Goal: Task Accomplishment & Management: Use online tool/utility

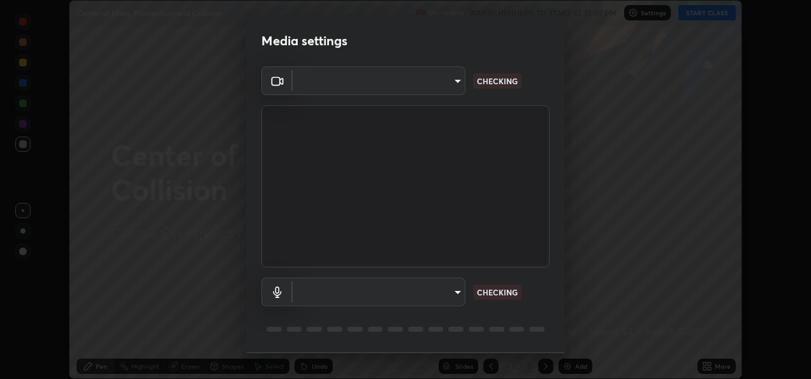
scroll to position [379, 811]
type input "fcbc606336747d805bd595eb40c6b5f29a1e1550cc5f4c8a38e7a1dcf20f99a9"
click at [450, 291] on body "Erase all Center of Mass, Momentum and Collision Recording WAS SCHEDULED TO STA…" at bounding box center [405, 189] width 811 height 379
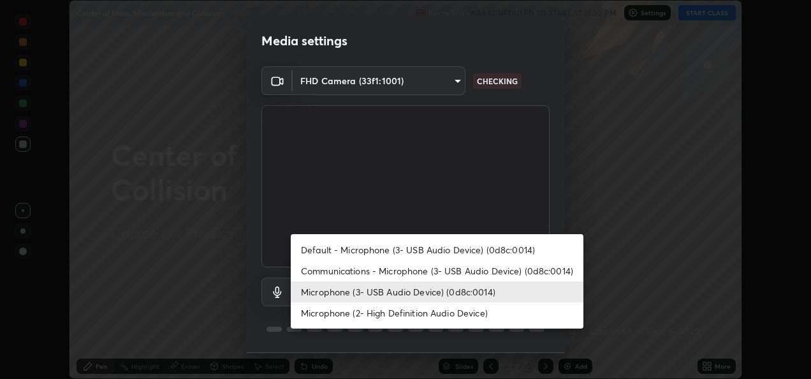
click at [471, 275] on li "Communications - Microphone (3- USB Audio Device) (0d8c:0014)" at bounding box center [437, 270] width 293 height 21
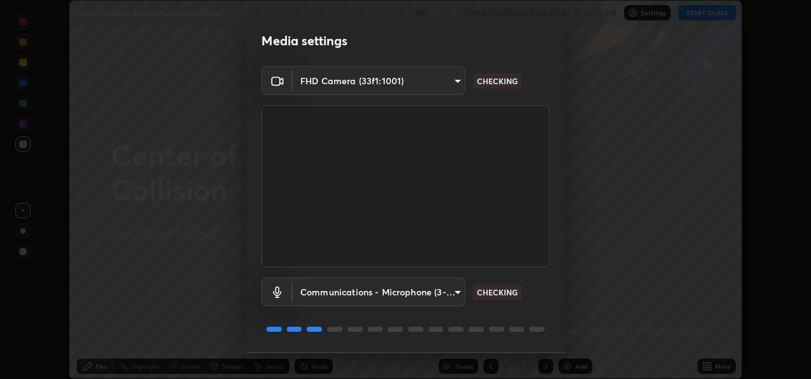
click at [453, 295] on body "Erase all Center of Mass, Momentum and Collision Recording WAS SCHEDULED TO STA…" at bounding box center [405, 189] width 811 height 379
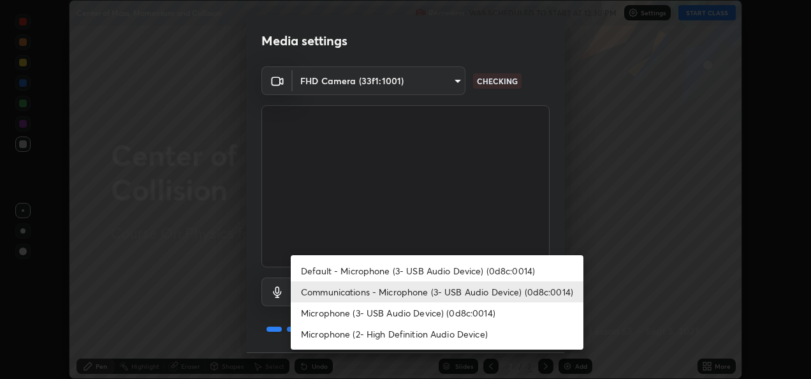
click at [469, 312] on li "Microphone (3- USB Audio Device) (0d8c:0014)" at bounding box center [437, 312] width 293 height 21
type input "bf0c866a6325e55d3bae0d7584da223482699bacb2ccebee08ad094193e983e5"
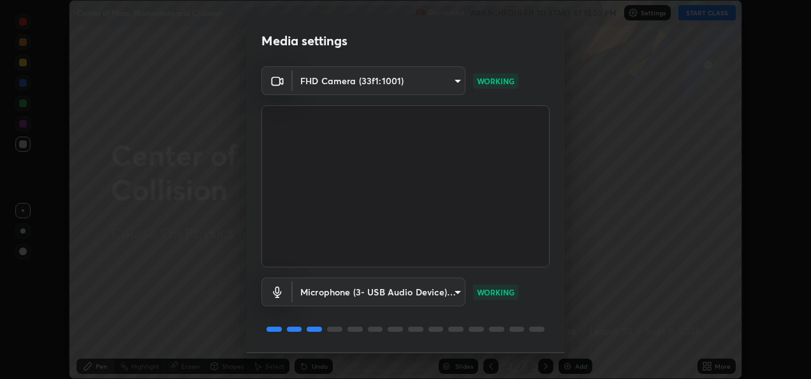
scroll to position [40, 0]
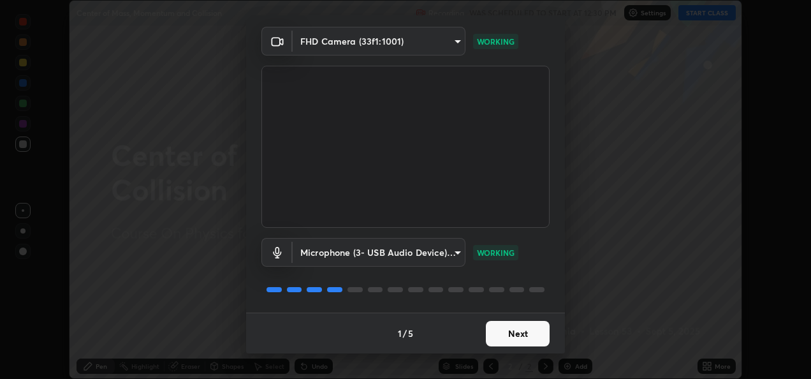
click at [508, 329] on button "Next" at bounding box center [518, 334] width 64 height 26
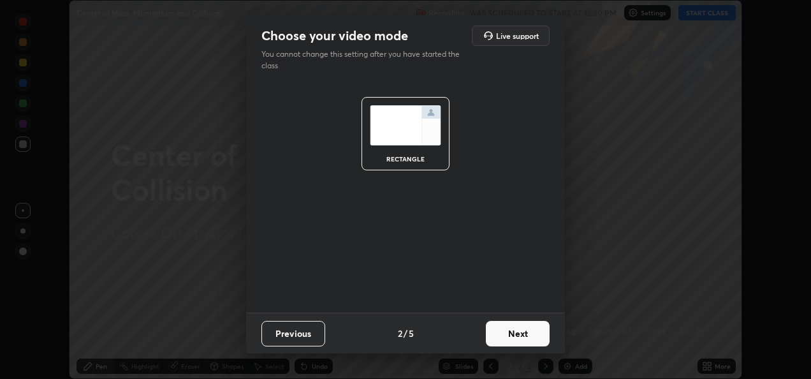
scroll to position [0, 0]
click at [517, 332] on button "Next" at bounding box center [518, 334] width 64 height 26
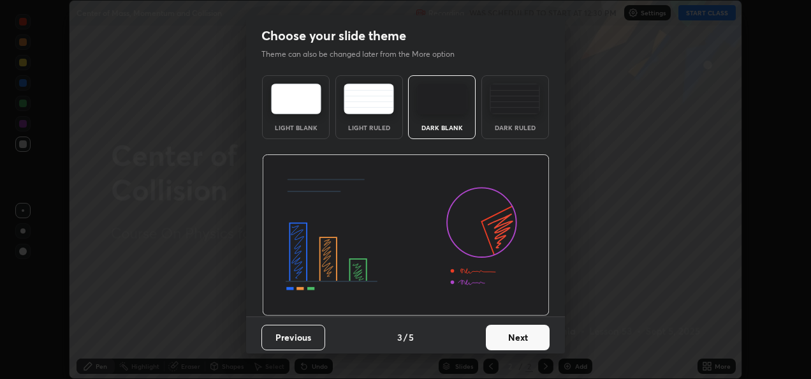
click at [517, 334] on button "Next" at bounding box center [518, 338] width 64 height 26
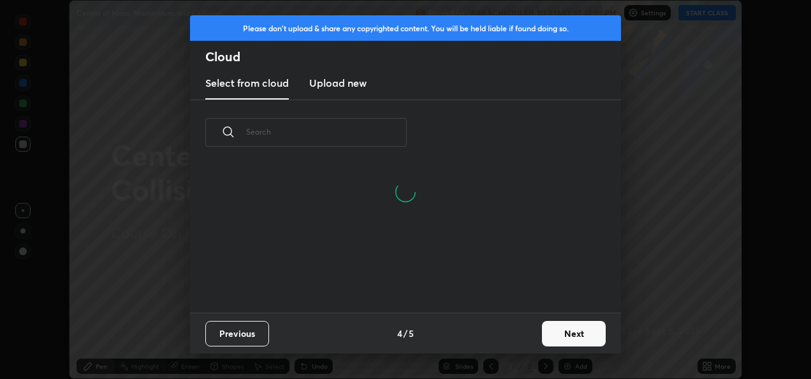
click at [348, 85] on h3 "Upload new" at bounding box center [337, 82] width 57 height 15
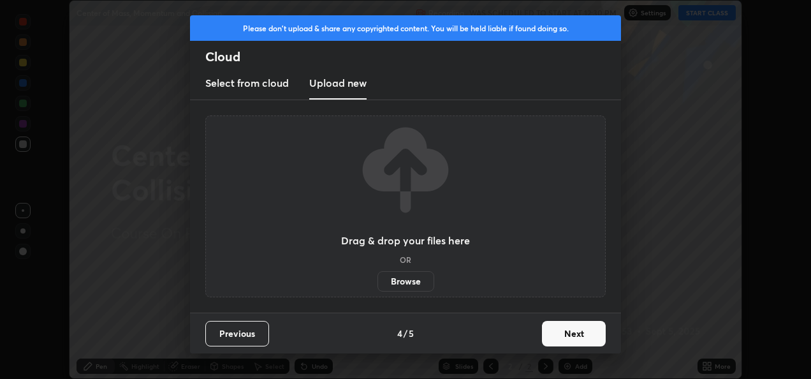
click at [408, 277] on label "Browse" at bounding box center [406, 281] width 57 height 20
click at [378, 277] on input "Browse" at bounding box center [378, 281] width 0 height 20
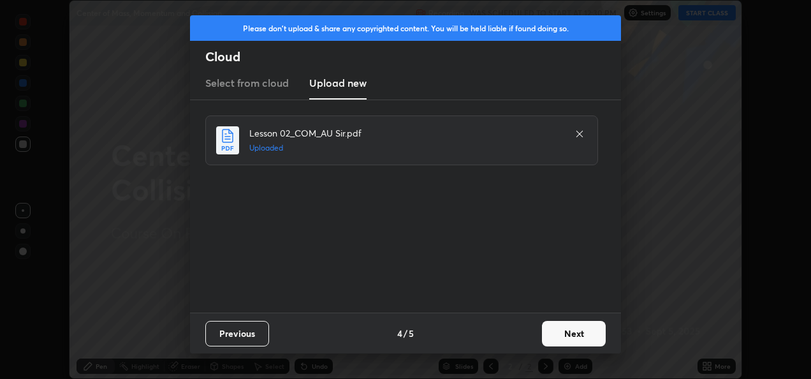
click at [566, 330] on button "Next" at bounding box center [574, 334] width 64 height 26
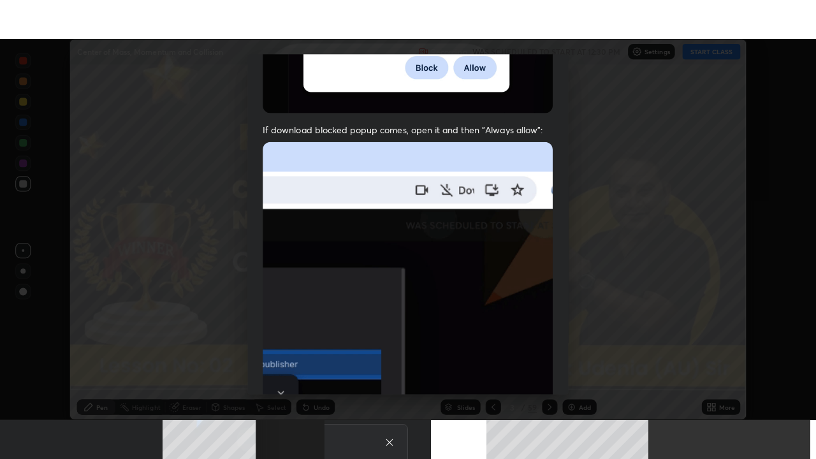
scroll to position [300, 0]
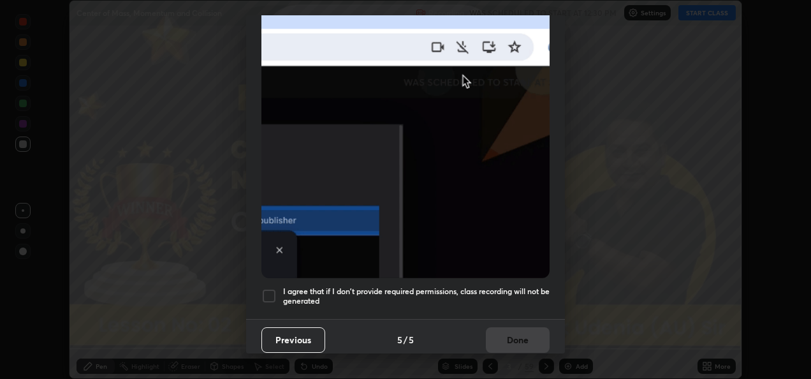
click at [268, 290] on div at bounding box center [268, 295] width 15 height 15
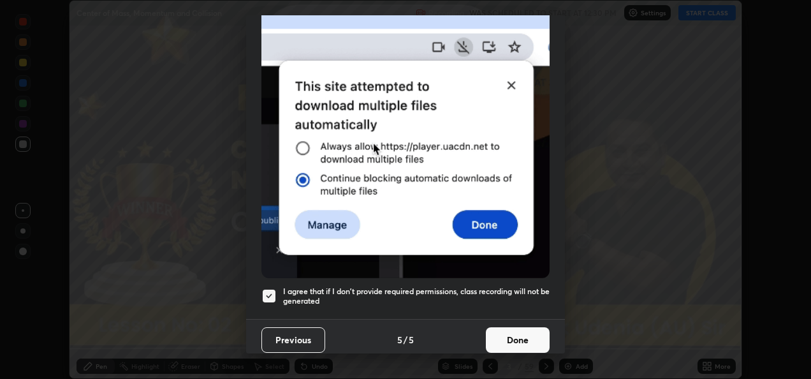
click at [515, 330] on button "Done" at bounding box center [518, 340] width 64 height 26
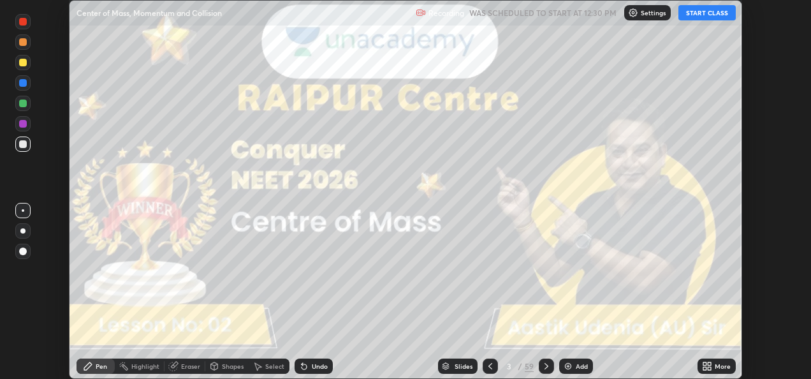
click at [705, 362] on icon at bounding box center [704, 363] width 3 height 3
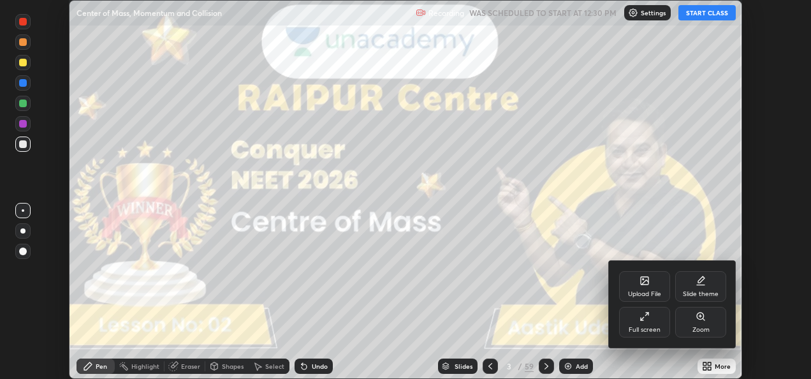
click at [643, 327] on div "Full screen" at bounding box center [645, 330] width 32 height 6
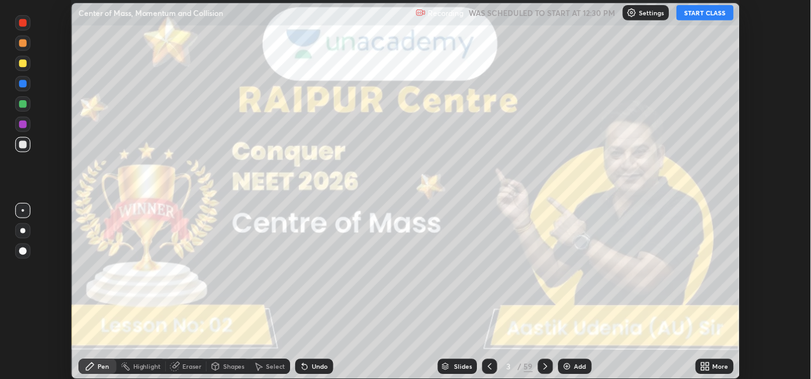
scroll to position [459, 816]
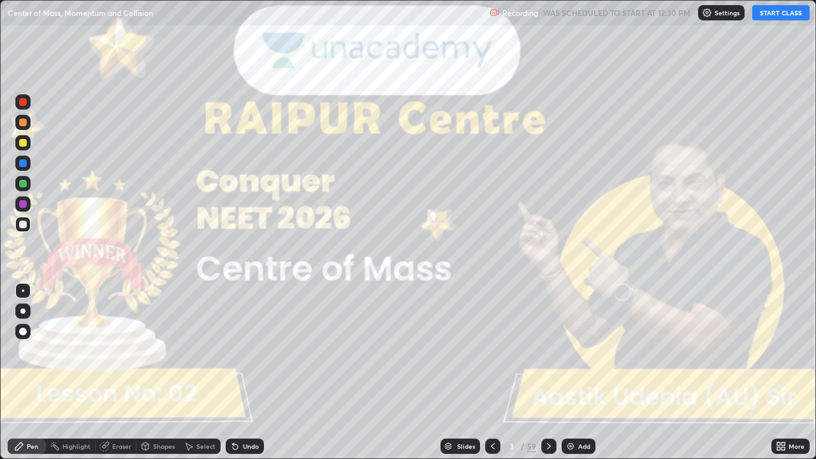
click at [772, 17] on button "START CLASS" at bounding box center [781, 12] width 57 height 15
click at [575, 378] on div "Add" at bounding box center [579, 446] width 34 height 15
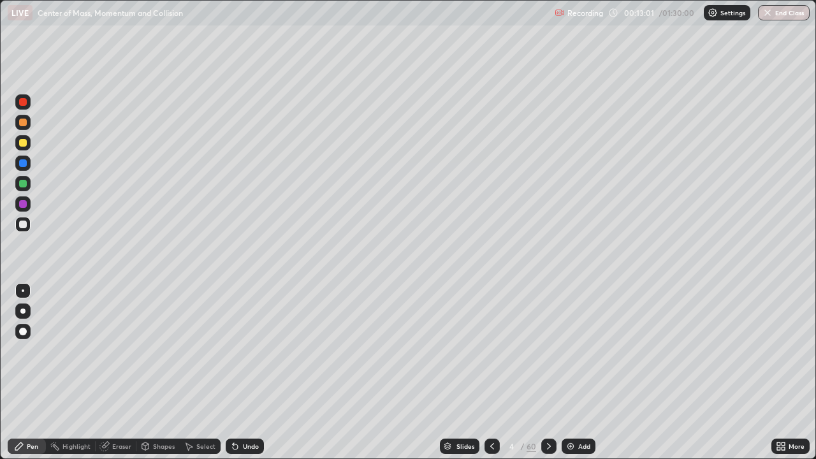
click at [21, 160] on div at bounding box center [23, 163] width 8 height 8
click at [117, 378] on div "Eraser" at bounding box center [116, 446] width 41 height 15
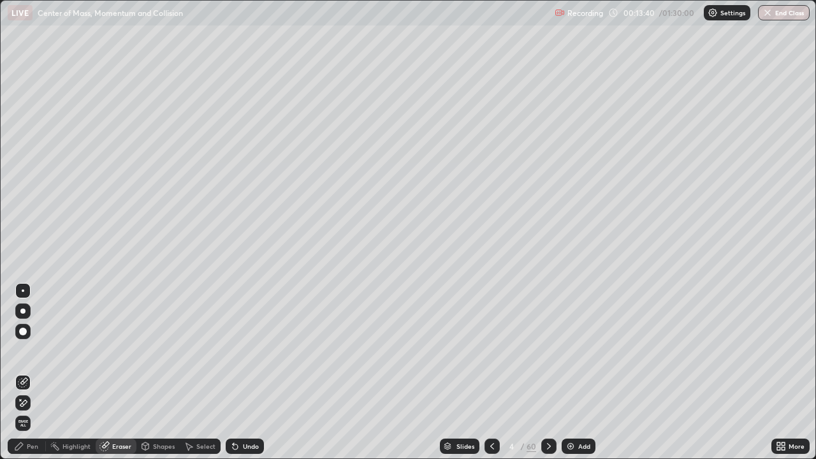
click at [23, 378] on span "Erase all" at bounding box center [23, 424] width 14 height 8
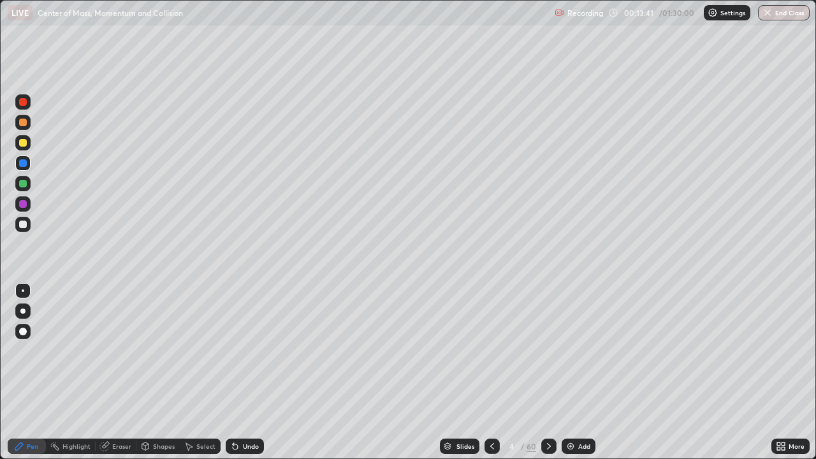
click at [26, 328] on div at bounding box center [22, 331] width 15 height 15
click at [22, 103] on div at bounding box center [23, 102] width 8 height 8
click at [121, 378] on div "Eraser" at bounding box center [121, 446] width 19 height 6
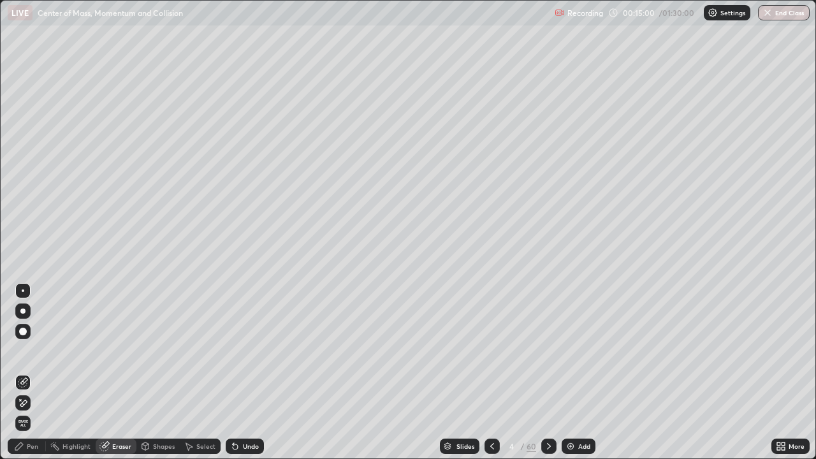
click at [33, 378] on div "Pen" at bounding box center [32, 446] width 11 height 6
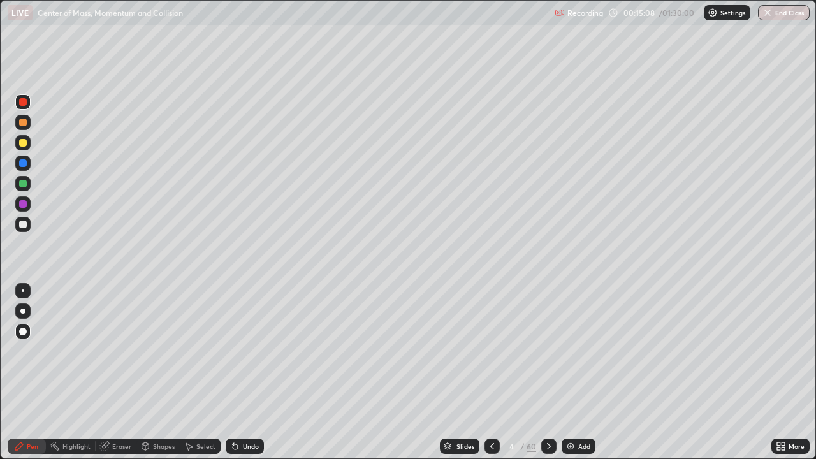
click at [21, 166] on div at bounding box center [23, 163] width 8 height 8
click at [114, 378] on div "Eraser" at bounding box center [116, 446] width 41 height 15
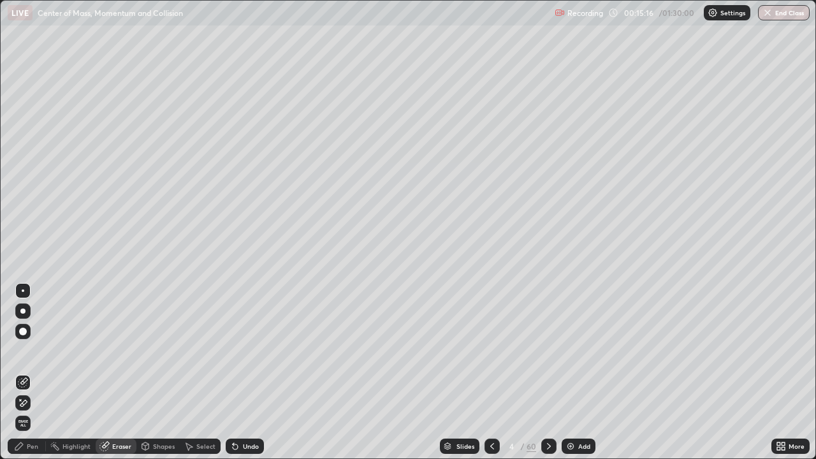
click at [33, 378] on div "Pen" at bounding box center [32, 446] width 11 height 6
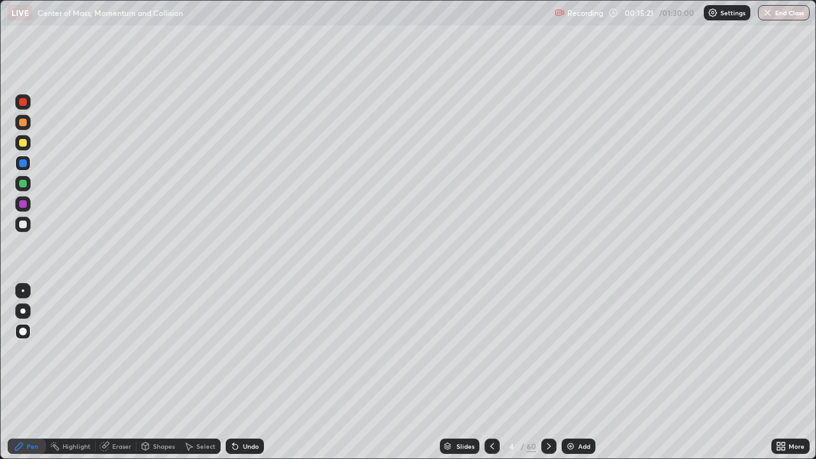
click at [105, 378] on icon at bounding box center [104, 447] width 8 height 8
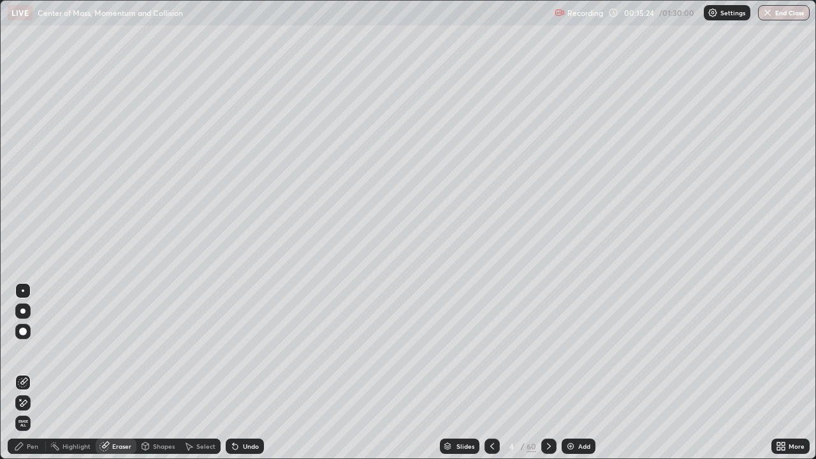
click at [27, 378] on div "Pen" at bounding box center [32, 446] width 11 height 6
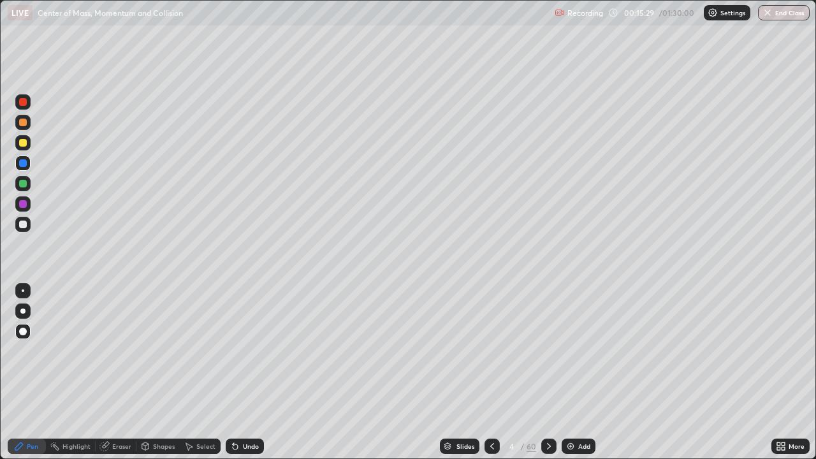
click at [115, 378] on div "Eraser" at bounding box center [116, 446] width 41 height 15
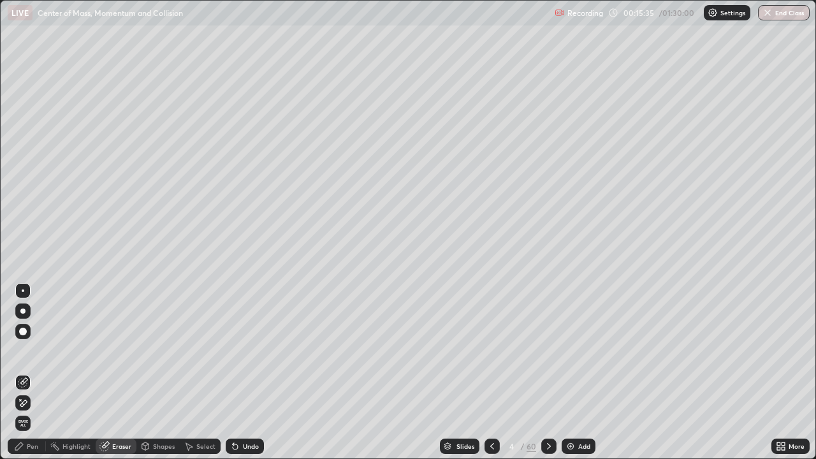
click at [33, 378] on div "Pen" at bounding box center [32, 446] width 11 height 6
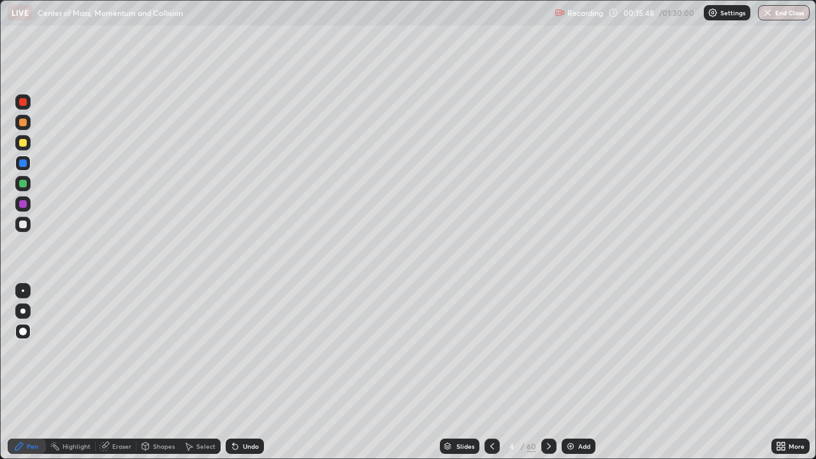
click at [114, 378] on div "Eraser" at bounding box center [121, 446] width 19 height 6
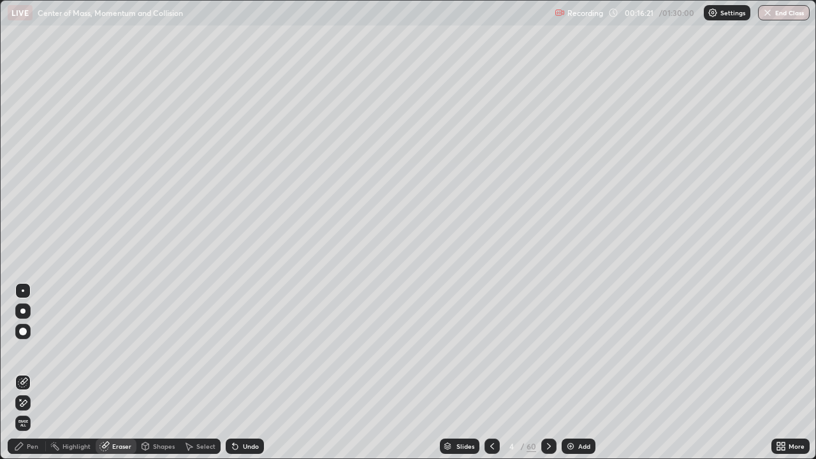
click at [33, 378] on div "Pen" at bounding box center [32, 446] width 11 height 6
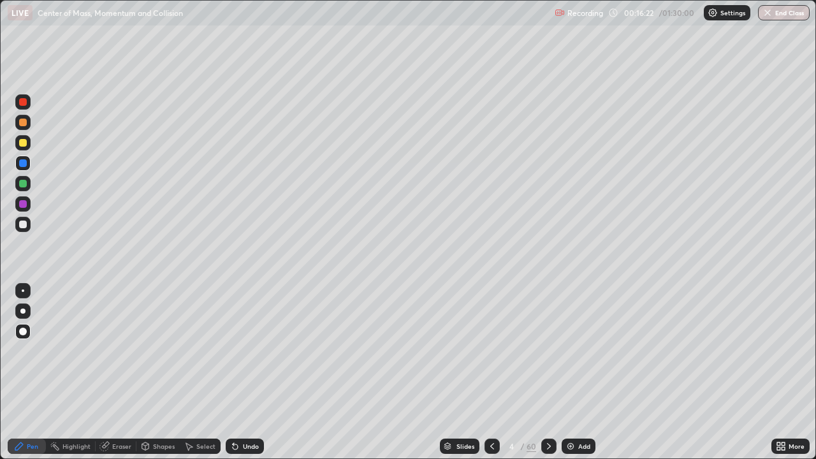
click at [22, 163] on div at bounding box center [23, 163] width 8 height 8
click at [23, 103] on div at bounding box center [23, 102] width 8 height 8
click at [233, 378] on icon at bounding box center [233, 443] width 1 height 1
click at [117, 378] on div "Eraser" at bounding box center [121, 446] width 19 height 6
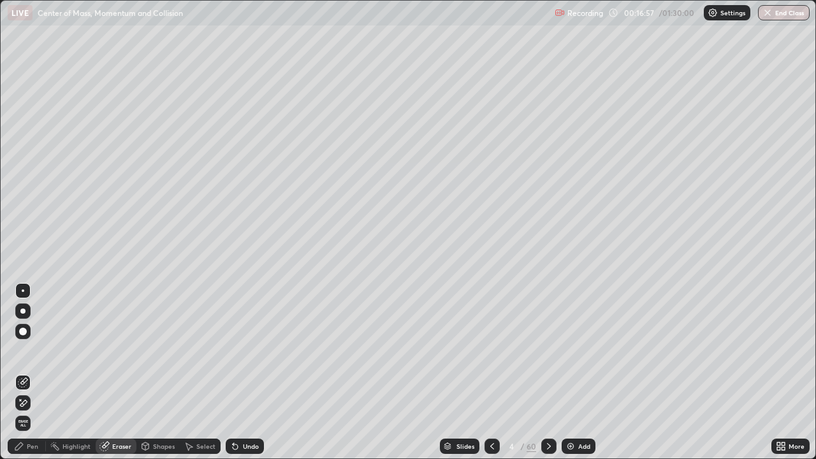
click at [165, 378] on div "Shapes" at bounding box center [164, 446] width 22 height 6
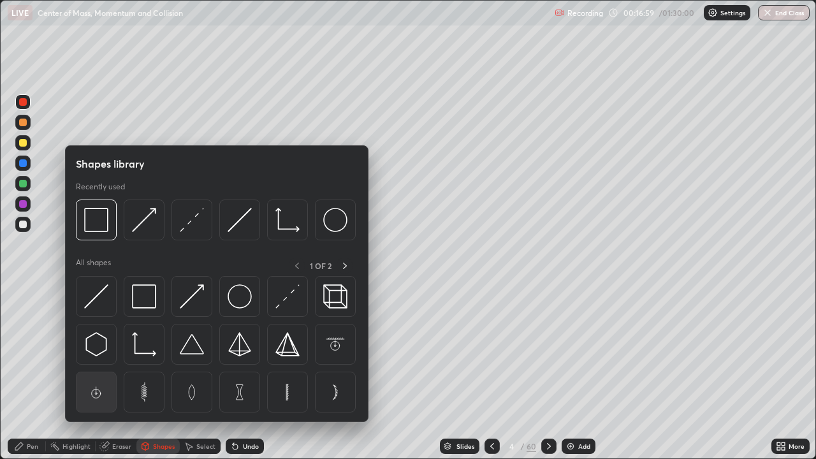
click at [94, 378] on img at bounding box center [96, 392] width 24 height 24
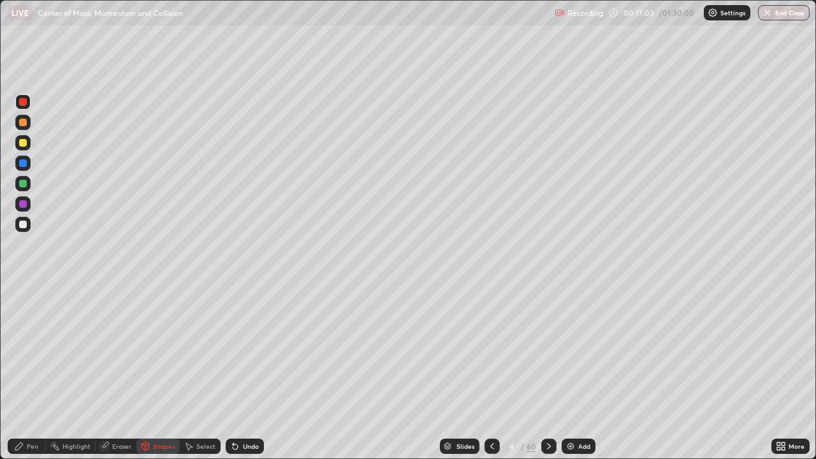
click at [165, 378] on div "Shapes" at bounding box center [164, 446] width 22 height 6
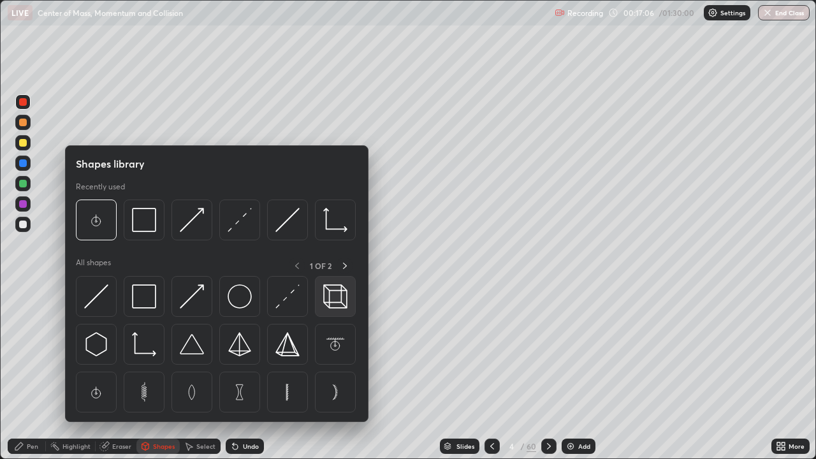
click at [338, 301] on img at bounding box center [335, 296] width 24 height 24
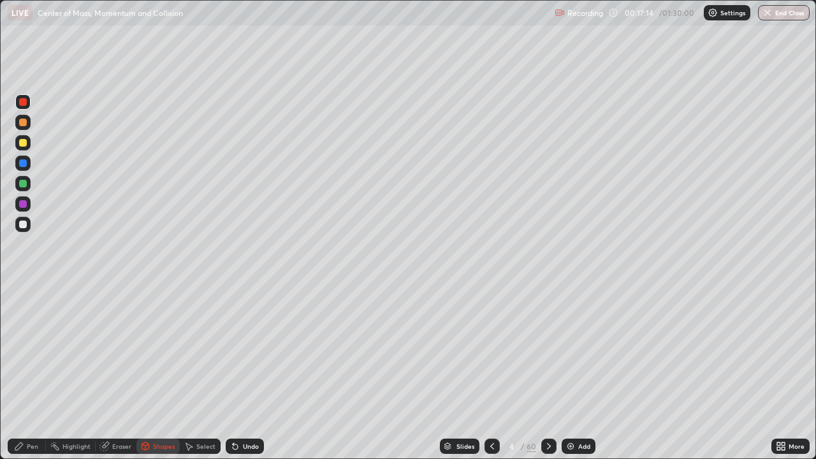
click at [21, 185] on div at bounding box center [23, 184] width 8 height 8
click at [19, 205] on div at bounding box center [23, 204] width 8 height 8
click at [159, 378] on div "Shapes" at bounding box center [157, 446] width 43 height 15
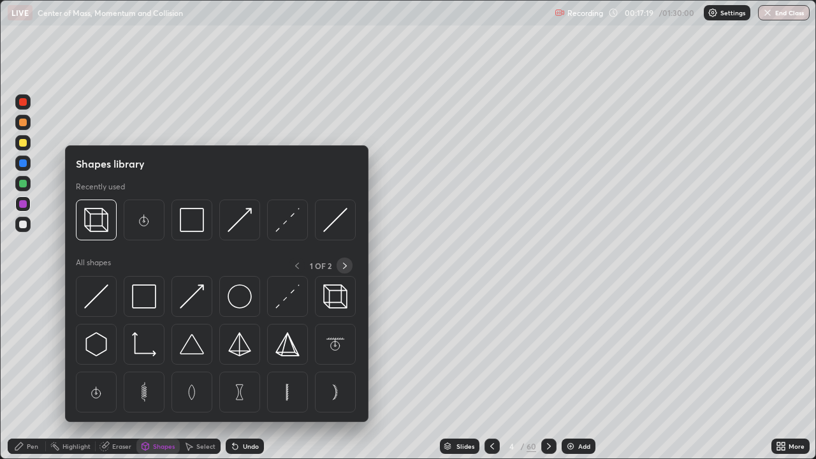
click at [343, 264] on icon at bounding box center [345, 266] width 10 height 10
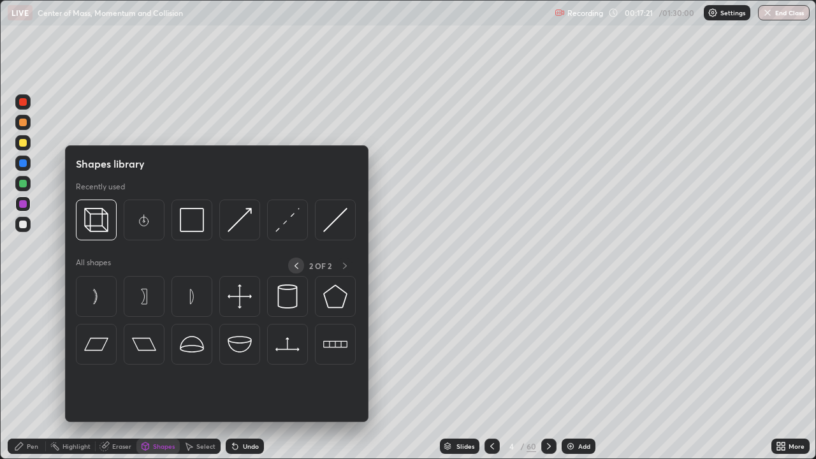
click at [295, 265] on icon at bounding box center [297, 266] width 4 height 6
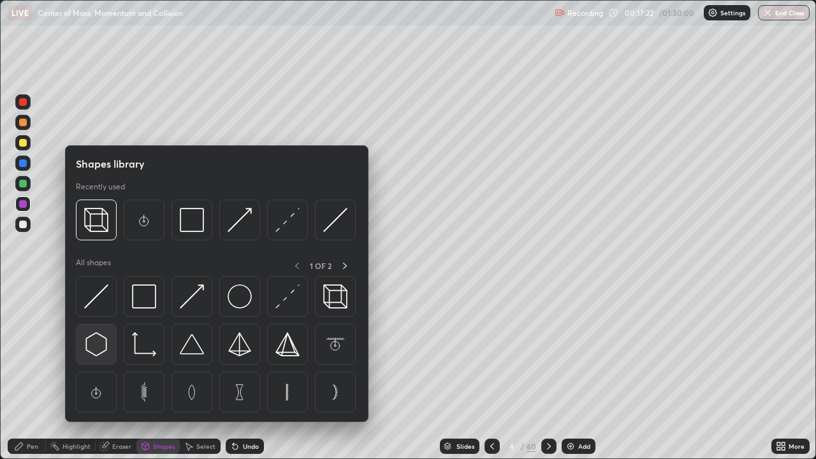
click at [101, 347] on img at bounding box center [96, 344] width 24 height 24
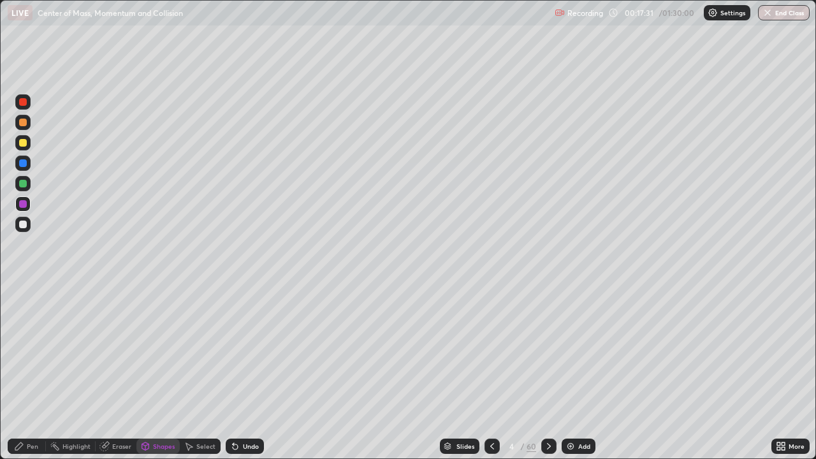
click at [161, 378] on div "Shapes" at bounding box center [157, 446] width 43 height 15
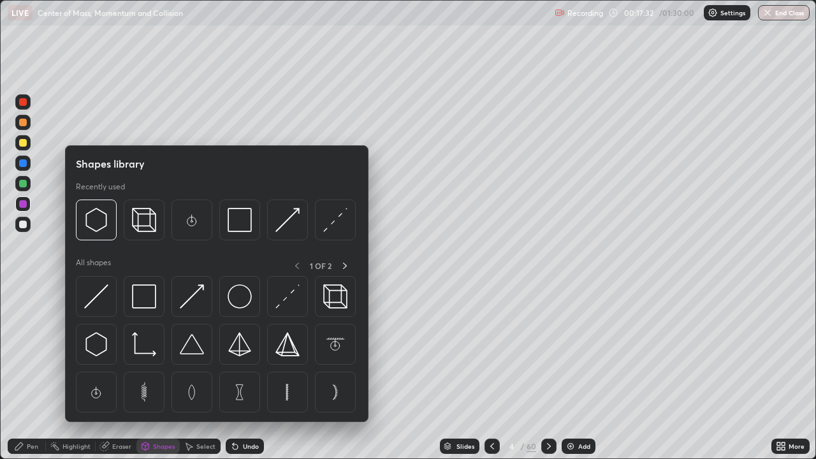
click at [239, 301] on img at bounding box center [240, 296] width 24 height 24
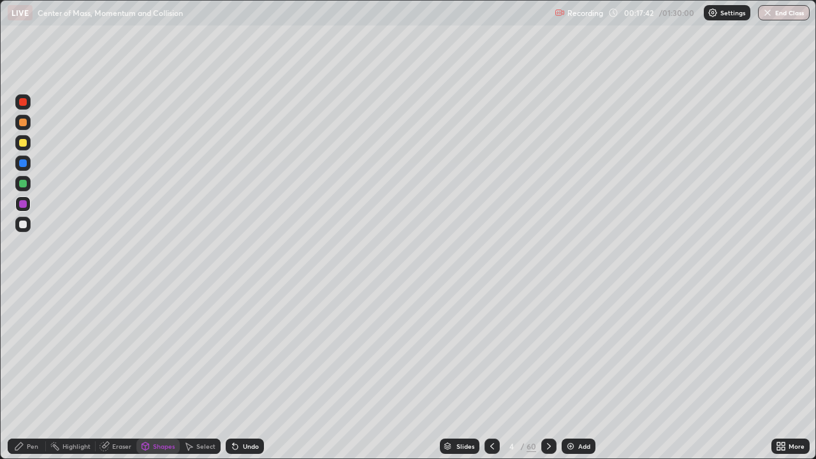
click at [242, 378] on div "Undo" at bounding box center [245, 446] width 38 height 15
click at [237, 378] on div "Undo" at bounding box center [245, 446] width 38 height 15
click at [153, 378] on div "Shapes" at bounding box center [164, 446] width 22 height 6
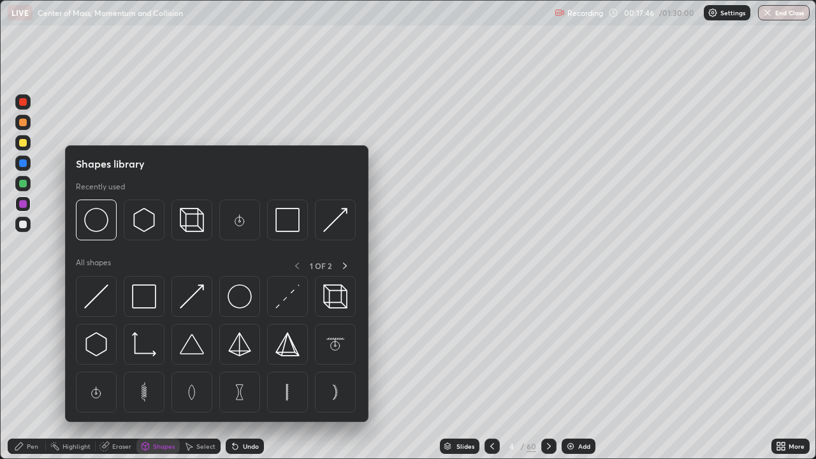
click at [33, 378] on div "Pen" at bounding box center [32, 446] width 11 height 6
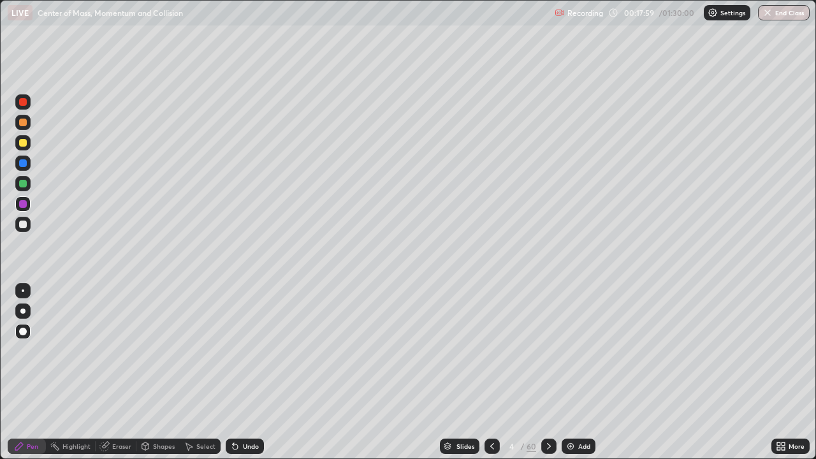
click at [244, 378] on div "Undo" at bounding box center [251, 446] width 16 height 6
click at [245, 378] on div "Undo" at bounding box center [251, 446] width 16 height 6
click at [247, 378] on div "Undo" at bounding box center [251, 446] width 16 height 6
click at [248, 378] on div "Undo" at bounding box center [251, 446] width 16 height 6
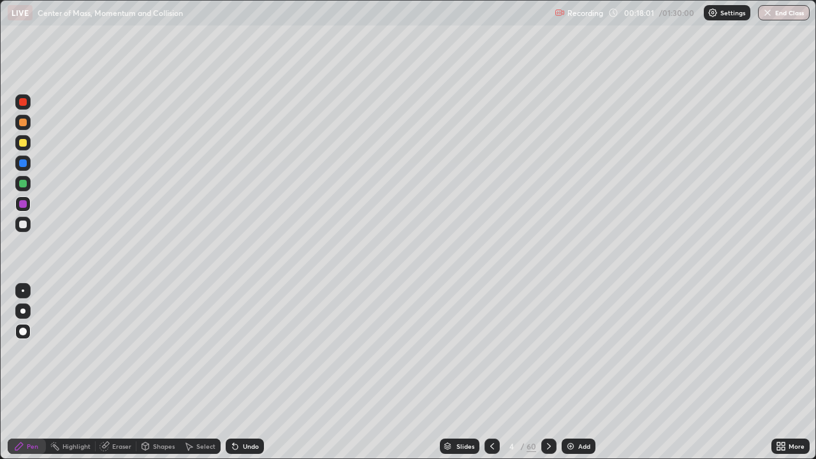
click at [248, 378] on div "Undo" at bounding box center [251, 446] width 16 height 6
click at [111, 378] on div "Eraser" at bounding box center [116, 446] width 41 height 15
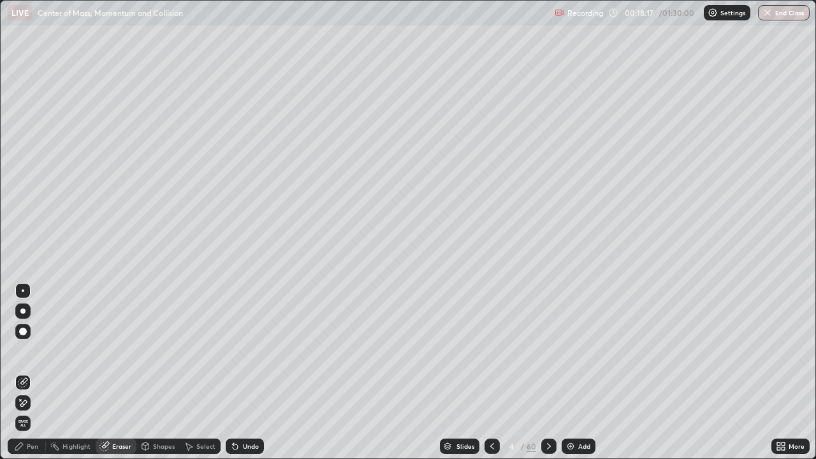
click at [29, 378] on div "Pen" at bounding box center [32, 446] width 11 height 6
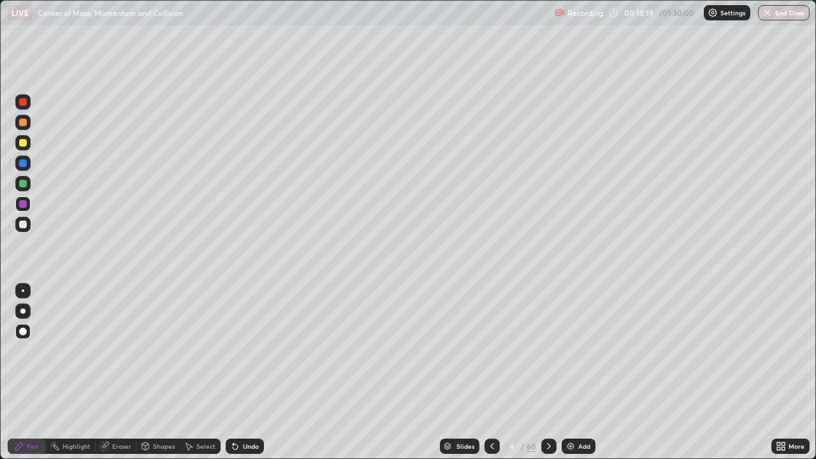
click at [239, 378] on div "Undo" at bounding box center [245, 446] width 38 height 15
click at [123, 378] on div "Eraser" at bounding box center [116, 446] width 41 height 15
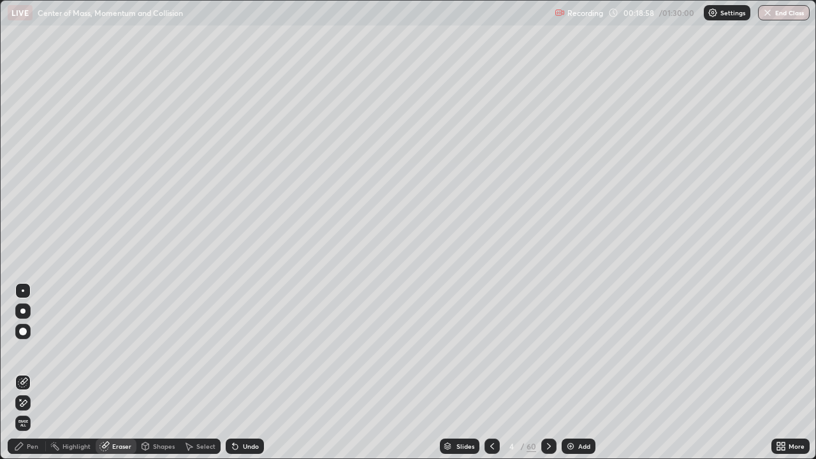
click at [36, 378] on div "Pen" at bounding box center [32, 446] width 11 height 6
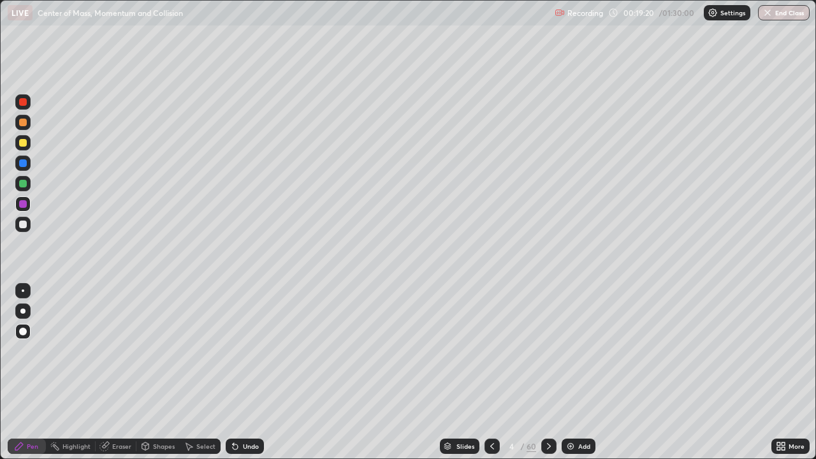
click at [25, 186] on div at bounding box center [23, 184] width 8 height 8
click at [114, 378] on div "Eraser" at bounding box center [116, 446] width 41 height 15
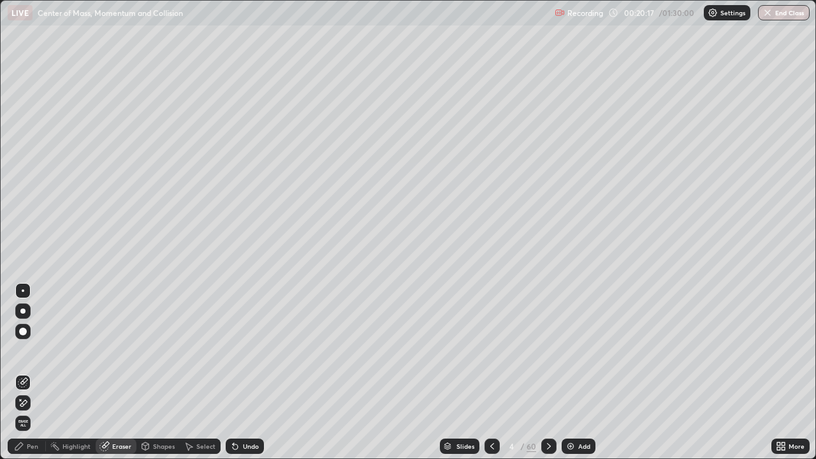
click at [233, 378] on icon at bounding box center [233, 443] width 1 height 1
click at [30, 378] on div "Pen" at bounding box center [32, 446] width 11 height 6
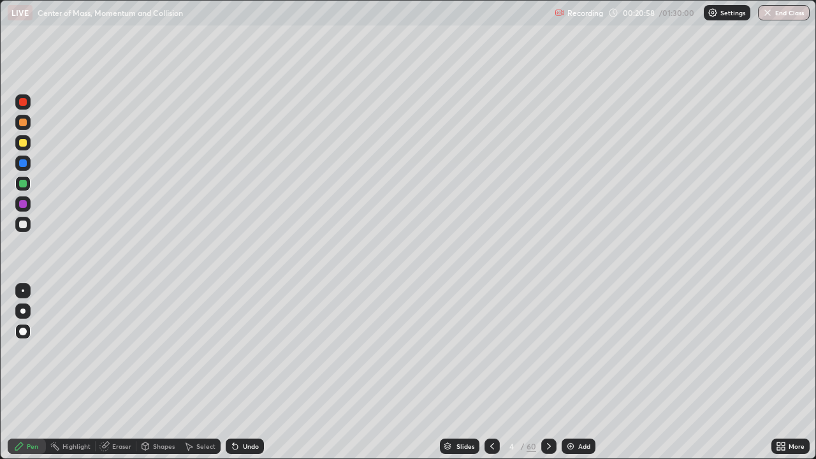
click at [22, 107] on div at bounding box center [22, 101] width 15 height 15
click at [120, 378] on div "Eraser" at bounding box center [121, 446] width 19 height 6
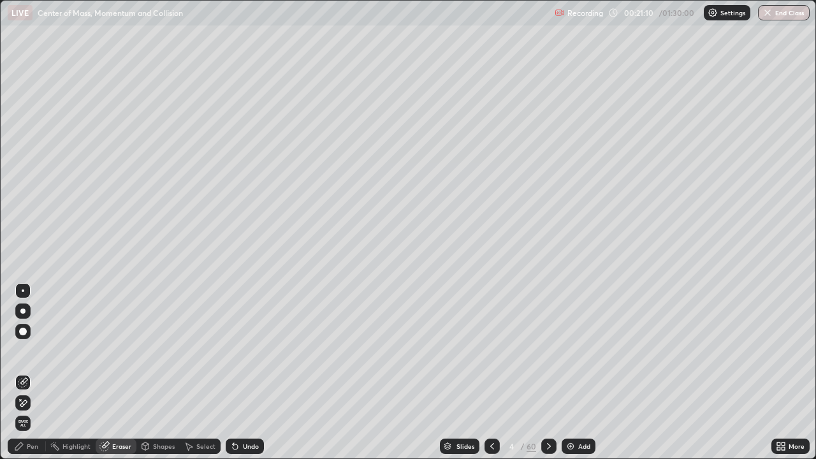
click at [32, 378] on div "Pen" at bounding box center [32, 446] width 11 height 6
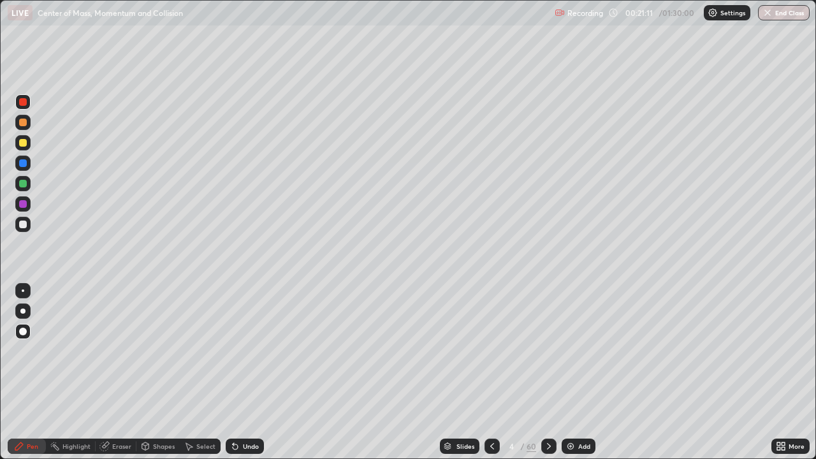
click at [22, 143] on div at bounding box center [23, 143] width 8 height 8
click at [124, 378] on div "Eraser" at bounding box center [121, 446] width 19 height 6
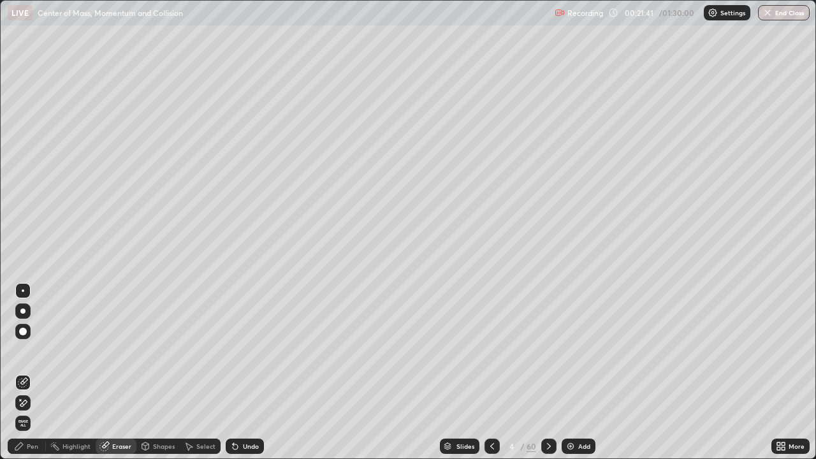
click at [783, 378] on icon at bounding box center [783, 444] width 3 height 3
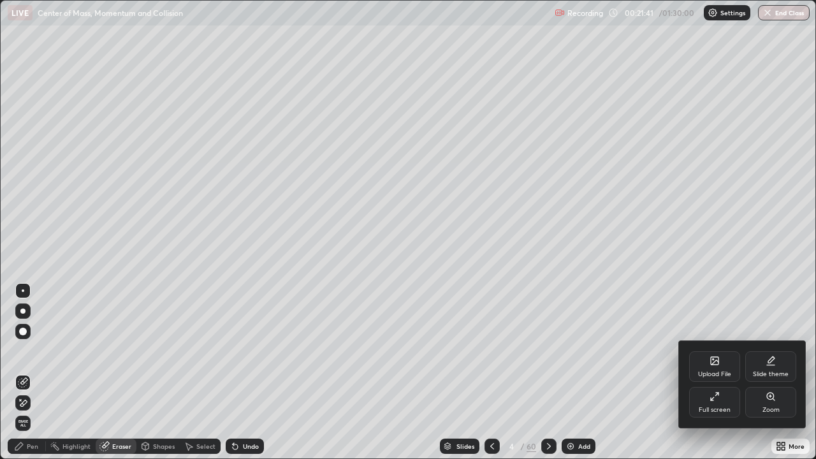
click at [716, 378] on icon at bounding box center [715, 397] width 10 height 10
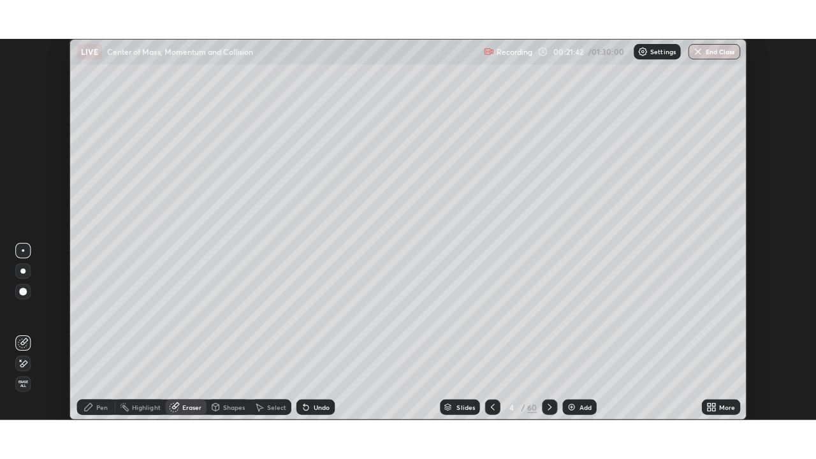
scroll to position [63395, 62963]
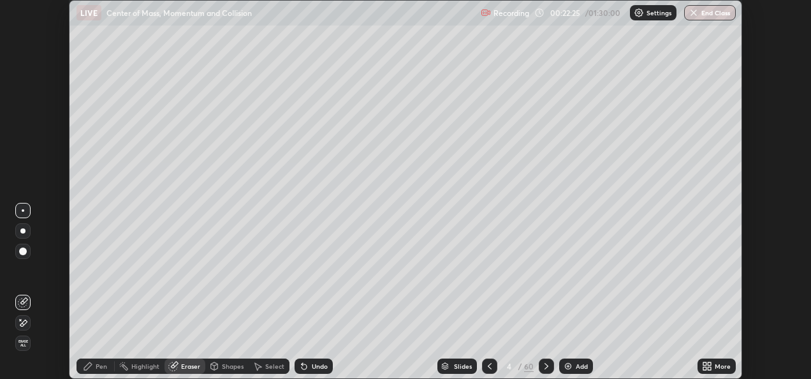
click at [709, 368] on icon at bounding box center [709, 368] width 3 height 3
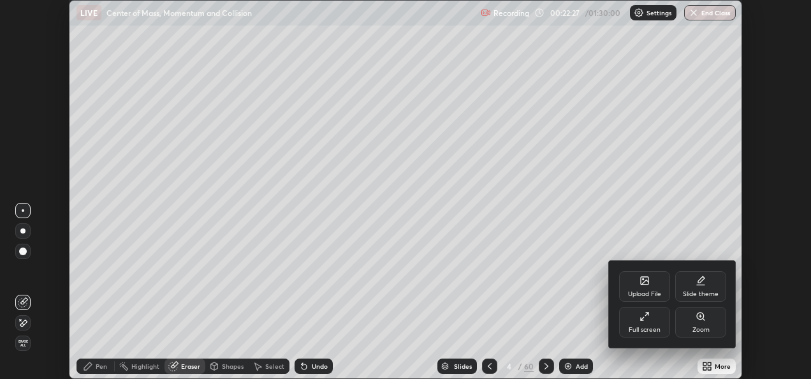
click at [649, 320] on icon at bounding box center [645, 316] width 10 height 10
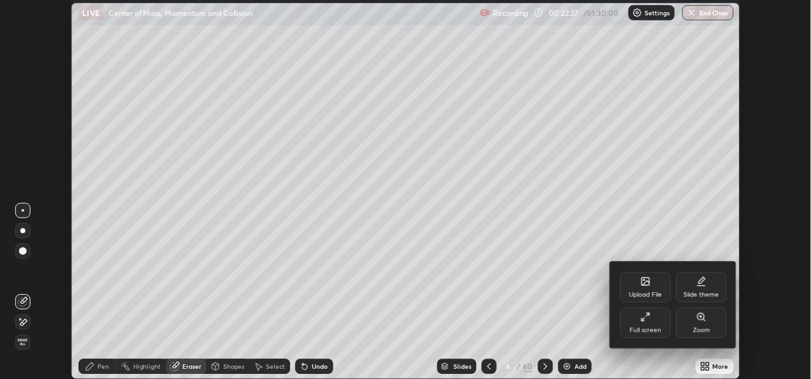
scroll to position [459, 816]
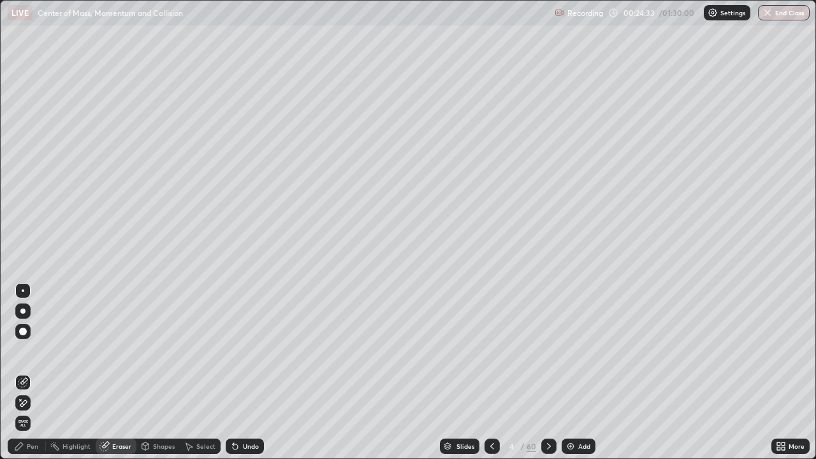
click at [22, 378] on icon at bounding box center [19, 447] width 8 height 8
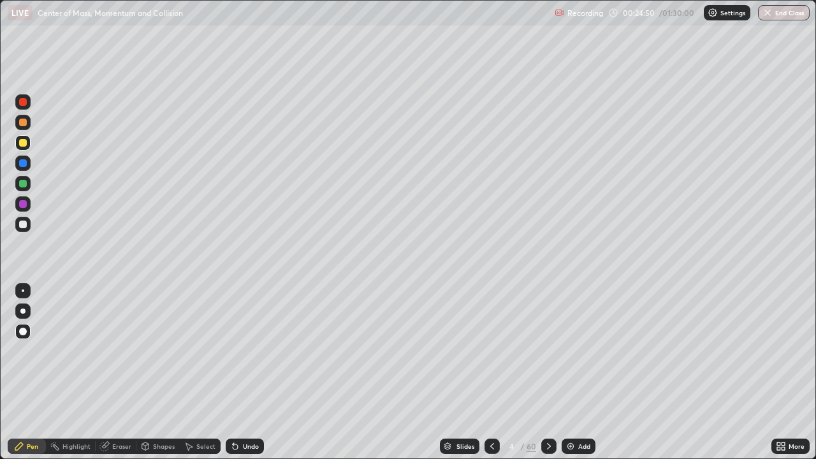
click at [22, 183] on div at bounding box center [23, 184] width 8 height 8
click at [105, 378] on icon at bounding box center [104, 447] width 8 height 8
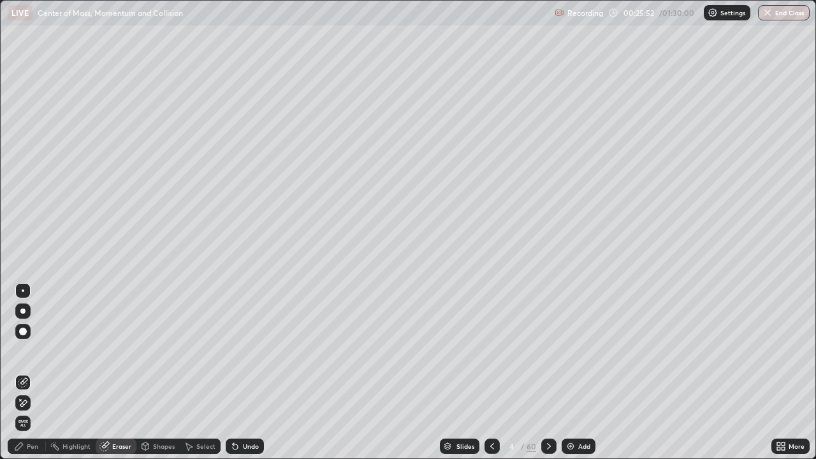
click at [122, 378] on div "Eraser" at bounding box center [121, 446] width 19 height 6
click at [118, 378] on div "Eraser" at bounding box center [121, 446] width 19 height 6
click at [24, 378] on div "Pen" at bounding box center [27, 446] width 38 height 15
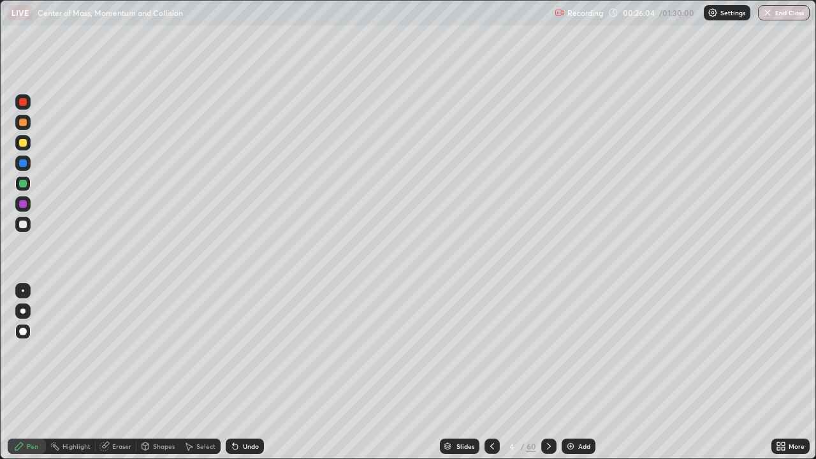
click at [202, 378] on div "Select" at bounding box center [205, 446] width 19 height 6
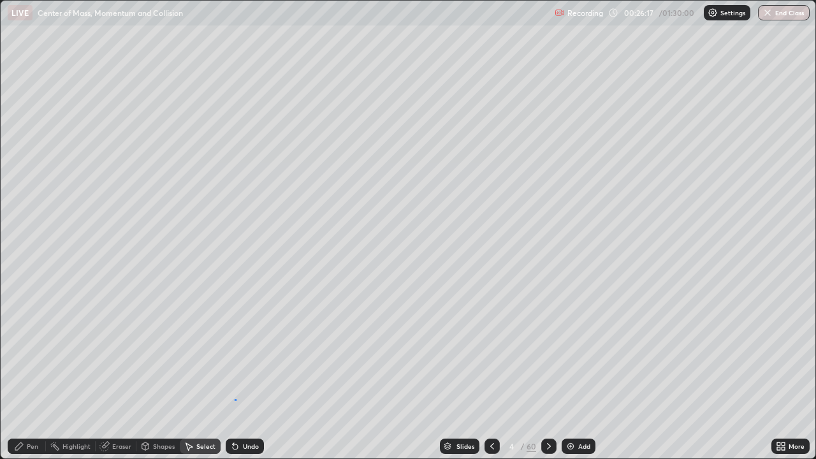
click at [235, 378] on div "0 ° Undo Copy Duplicate Duplicate to new slide Delete" at bounding box center [409, 230] width 816 height 459
click at [36, 378] on div "Pen" at bounding box center [32, 446] width 11 height 6
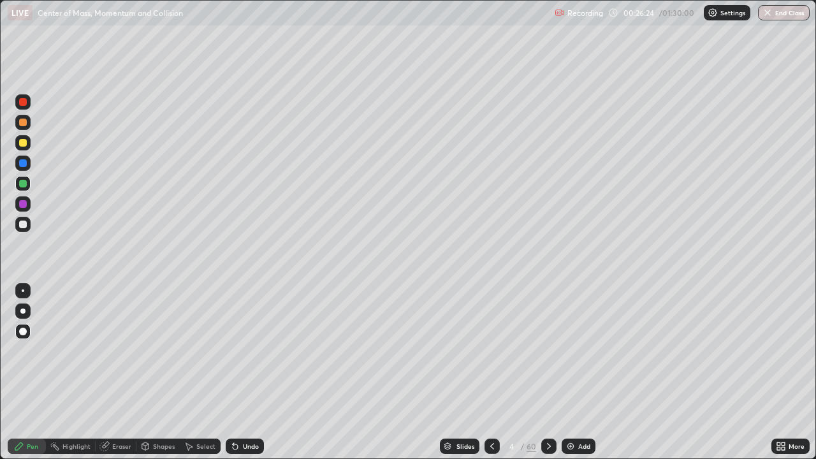
click at [207, 378] on div "Select" at bounding box center [205, 446] width 19 height 6
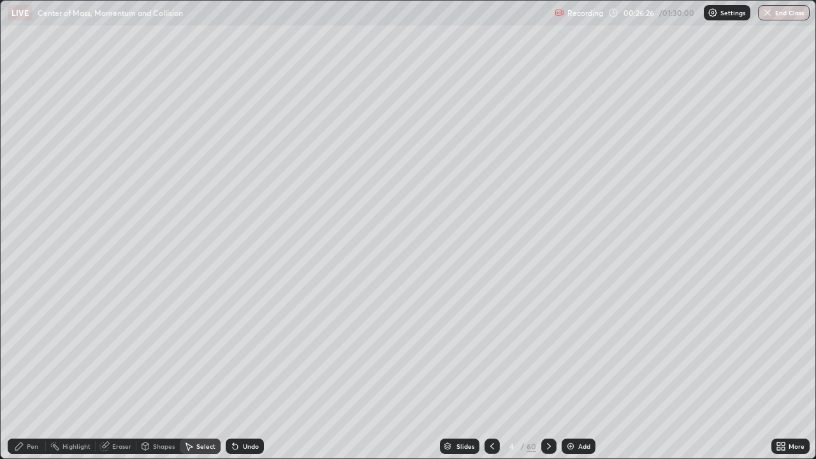
click at [636, 156] on div "0 ° Undo Copy Duplicate Duplicate to new slide Delete" at bounding box center [409, 230] width 816 height 459
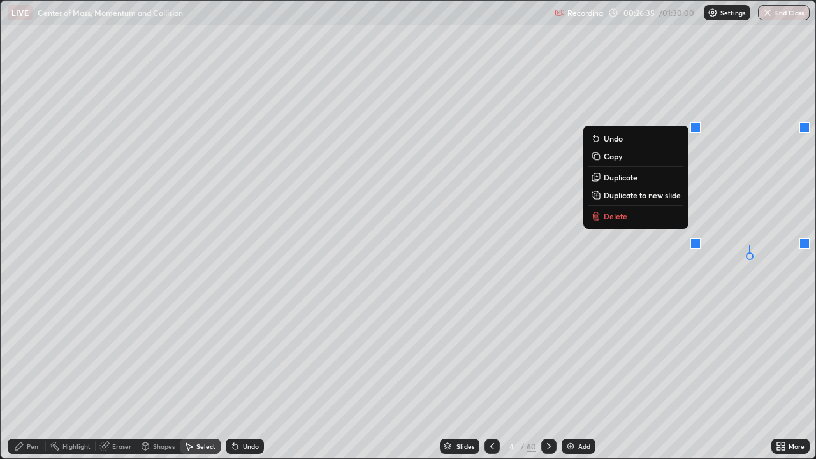
click at [779, 272] on div "0 ° Undo Copy Duplicate Duplicate to new slide Delete" at bounding box center [409, 230] width 816 height 459
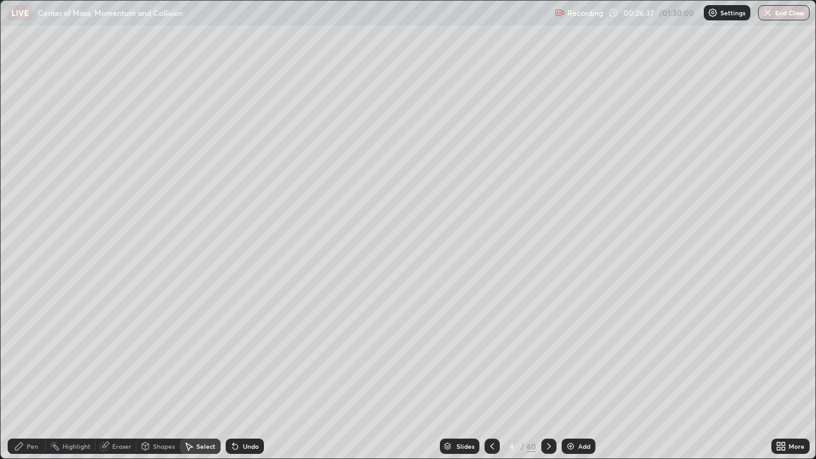
click at [37, 378] on div "Pen" at bounding box center [32, 446] width 11 height 6
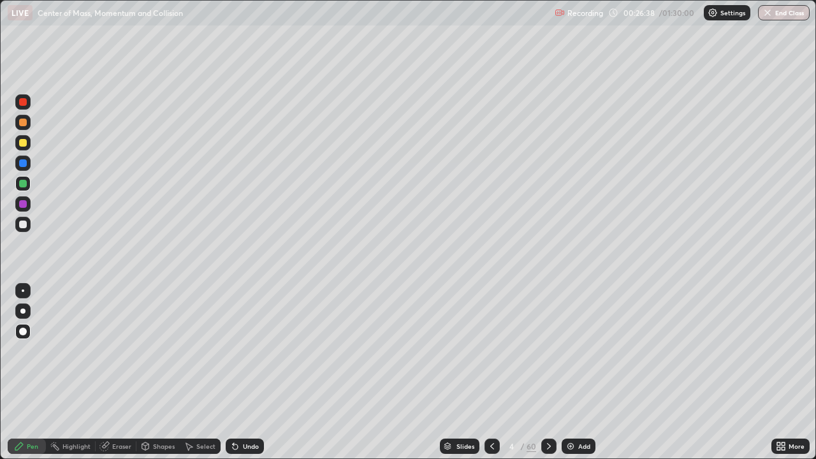
click at [26, 144] on div at bounding box center [23, 143] width 8 height 8
click at [205, 378] on div "Select" at bounding box center [205, 446] width 19 height 6
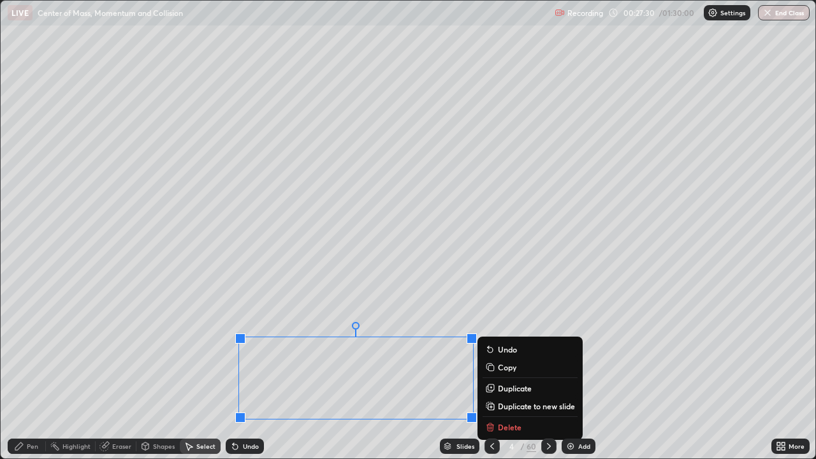
click at [429, 316] on div "0 ° Undo Copy Duplicate Duplicate to new slide Delete" at bounding box center [409, 230] width 816 height 459
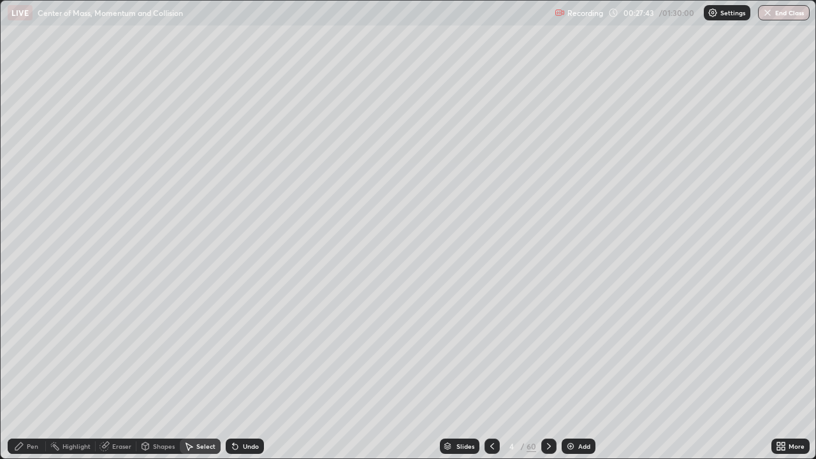
click at [163, 378] on div "Shapes" at bounding box center [164, 446] width 22 height 6
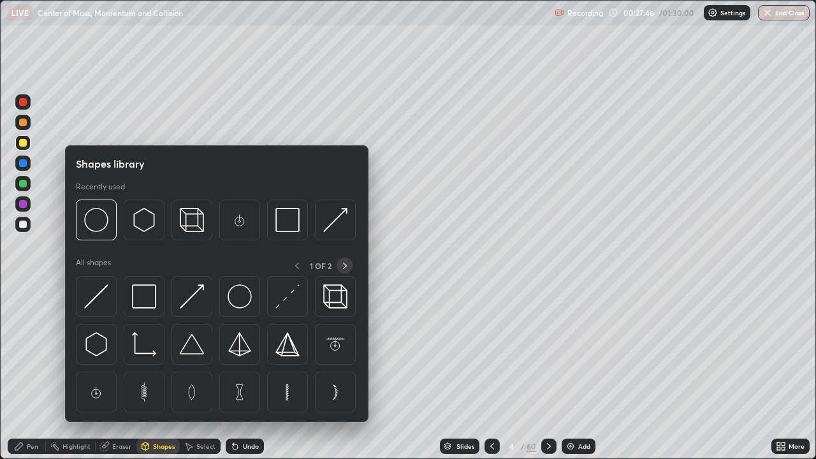
click at [345, 265] on icon at bounding box center [345, 266] width 10 height 10
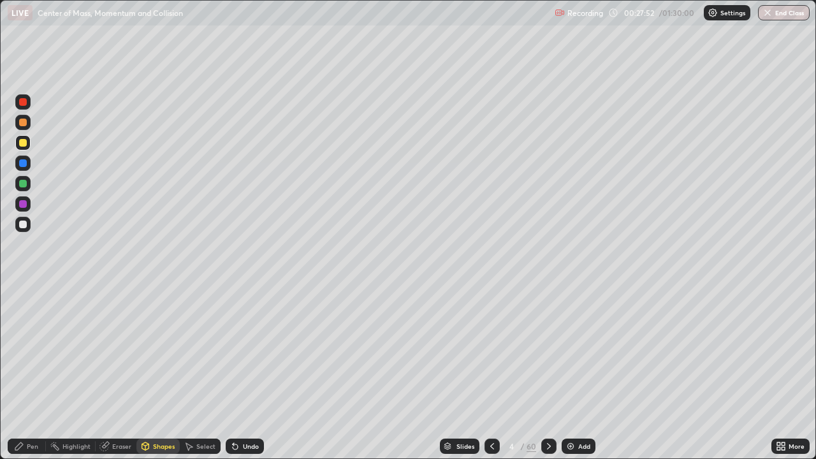
click at [34, 378] on div "Pen" at bounding box center [32, 446] width 11 height 6
click at [23, 125] on div at bounding box center [23, 123] width 8 height 8
click at [114, 378] on div "Eraser" at bounding box center [121, 446] width 19 height 6
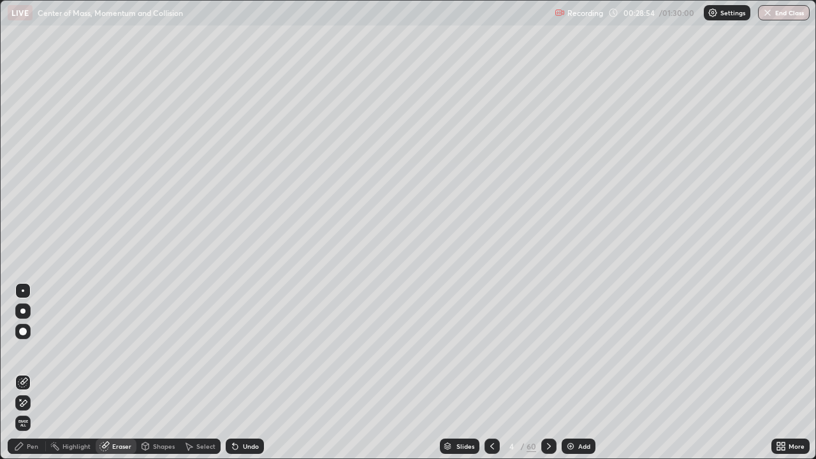
click at [29, 378] on div "Pen" at bounding box center [32, 446] width 11 height 6
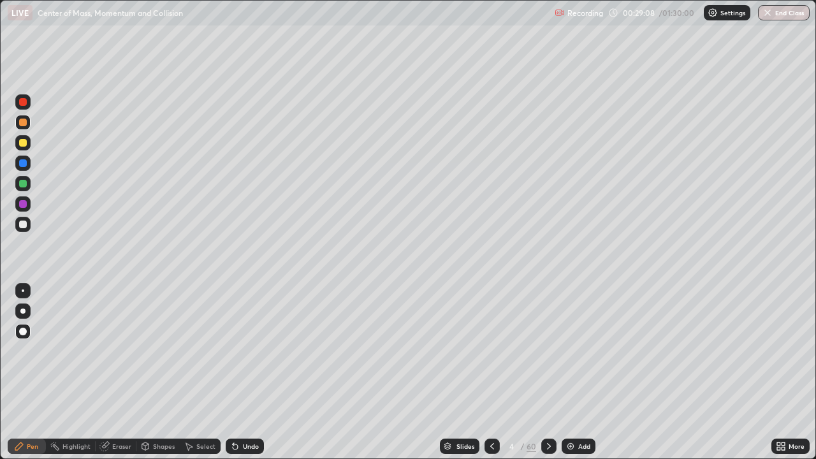
click at [240, 378] on div "Undo" at bounding box center [245, 446] width 38 height 15
click at [244, 378] on div "Undo" at bounding box center [245, 446] width 38 height 15
click at [243, 378] on div "Undo" at bounding box center [251, 446] width 16 height 6
click at [115, 378] on div "Eraser" at bounding box center [121, 446] width 19 height 6
click at [233, 378] on icon at bounding box center [235, 447] width 5 height 5
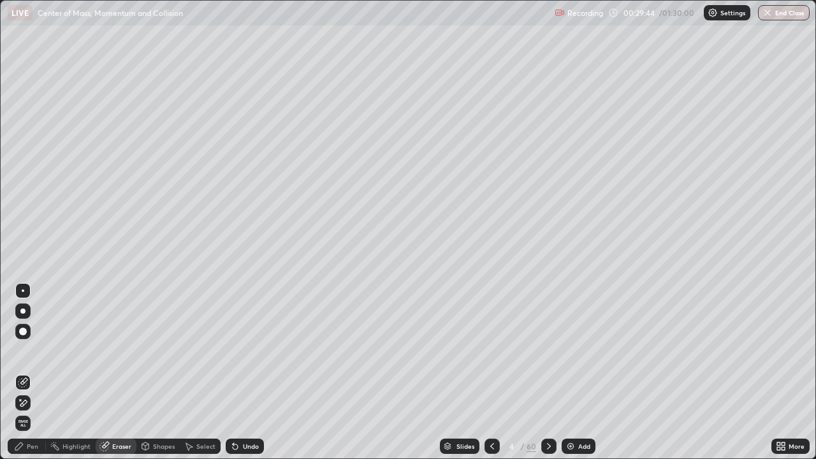
click at [26, 378] on div "Pen" at bounding box center [27, 446] width 38 height 15
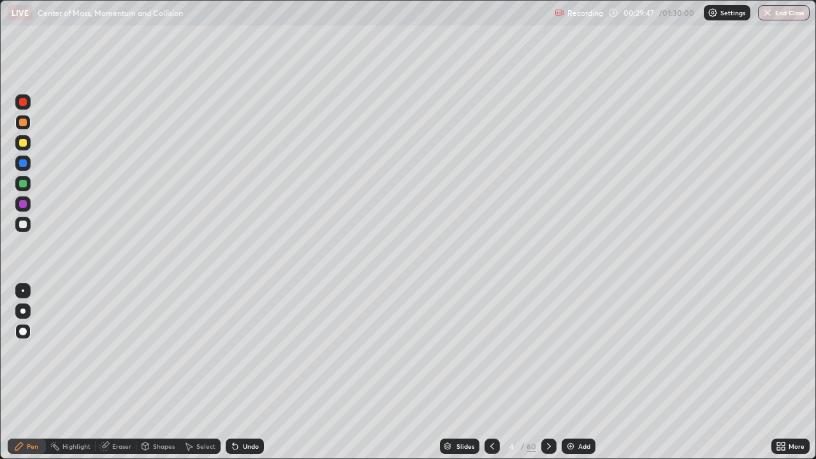
click at [246, 378] on div "Undo" at bounding box center [251, 446] width 16 height 6
click at [162, 378] on div "Shapes" at bounding box center [164, 446] width 22 height 6
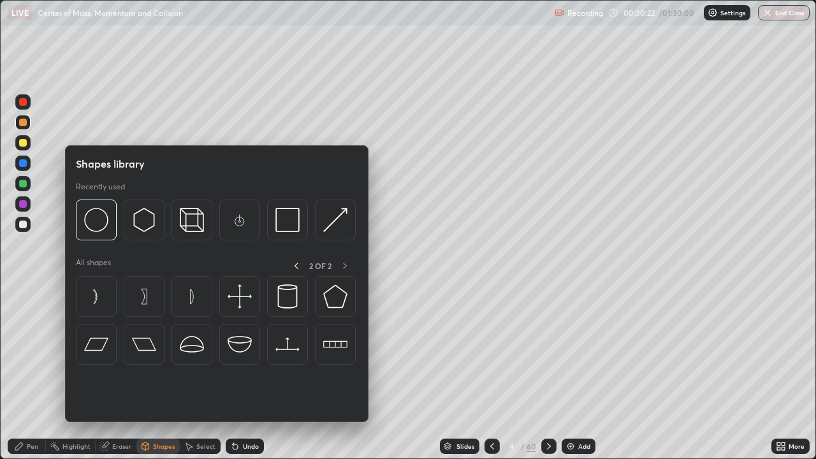
click at [208, 378] on div "Select" at bounding box center [205, 446] width 19 height 6
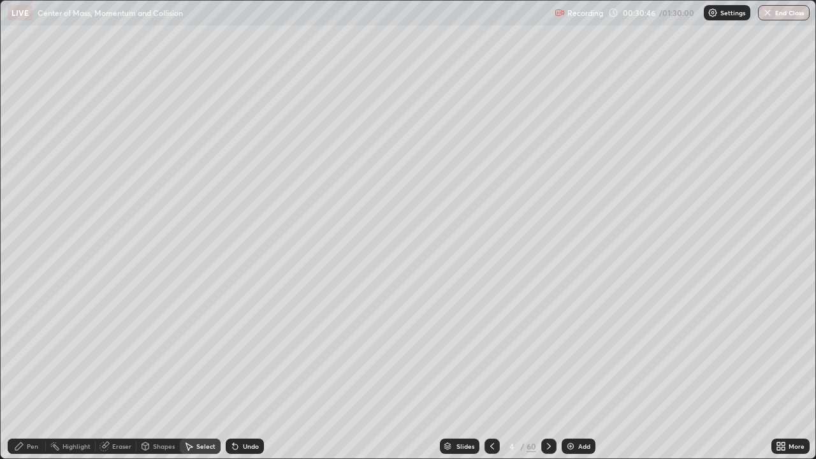
click at [216, 378] on div "Select" at bounding box center [200, 446] width 41 height 15
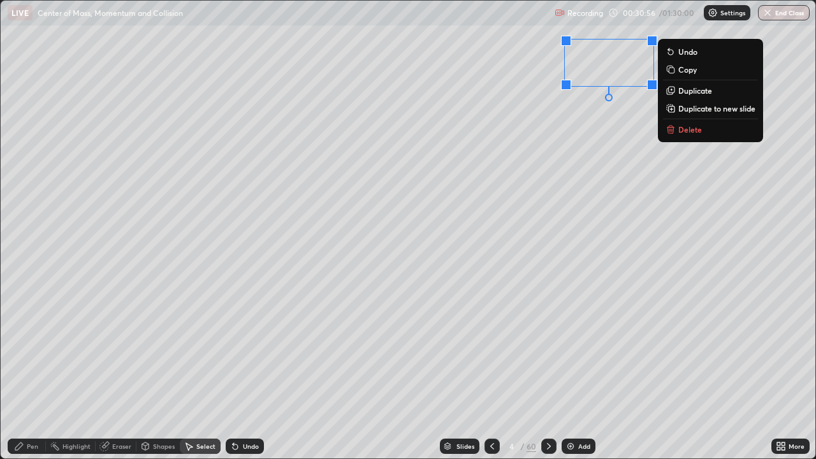
click at [302, 378] on div "Slides 4 / 60 Add" at bounding box center [518, 447] width 508 height 26
click at [679, 180] on div "0 ° Undo Copy Duplicate Duplicate to new slide Delete" at bounding box center [409, 230] width 816 height 459
click at [591, 103] on div "0 ° Undo Copy Duplicate Duplicate to new slide Delete" at bounding box center [409, 230] width 816 height 459
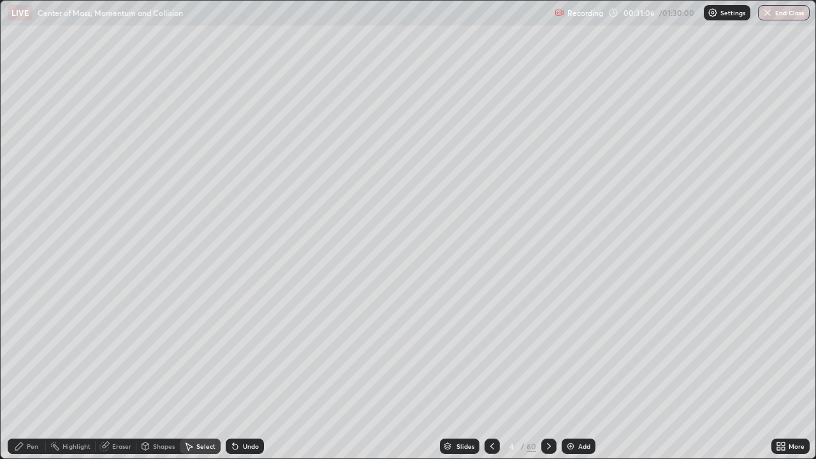
click at [119, 378] on div "Eraser" at bounding box center [121, 446] width 19 height 6
click at [37, 378] on div "Pen" at bounding box center [32, 446] width 11 height 6
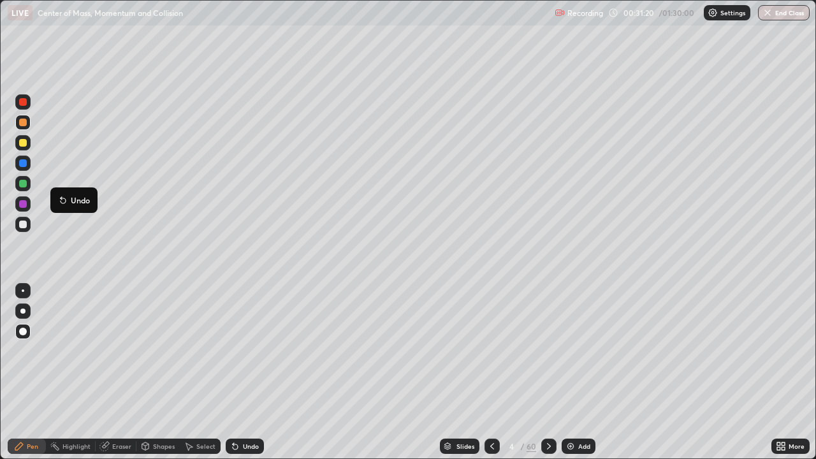
click at [23, 164] on div at bounding box center [23, 163] width 8 height 8
click at [251, 378] on div "Undo" at bounding box center [245, 446] width 38 height 15
click at [247, 378] on div "Undo" at bounding box center [251, 446] width 16 height 6
click at [251, 378] on div "Undo" at bounding box center [245, 446] width 38 height 15
click at [256, 378] on div "Undo" at bounding box center [245, 446] width 38 height 15
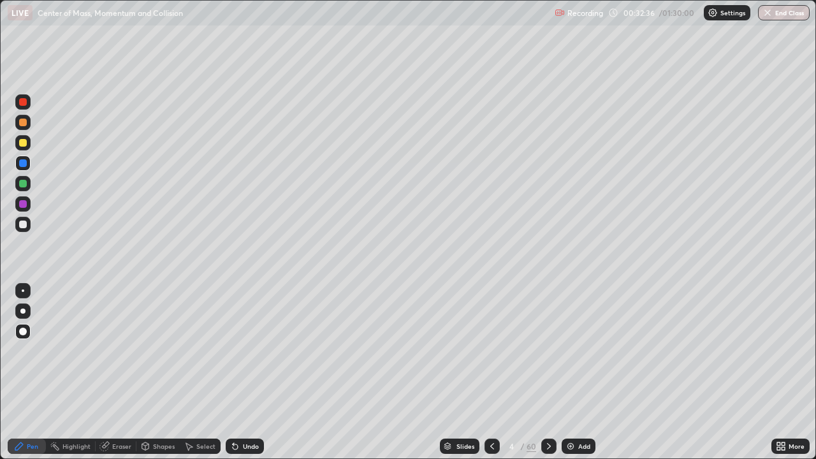
click at [19, 103] on div at bounding box center [23, 102] width 8 height 8
click at [23, 102] on div at bounding box center [23, 102] width 8 height 8
click at [208, 378] on div "Select" at bounding box center [200, 446] width 41 height 15
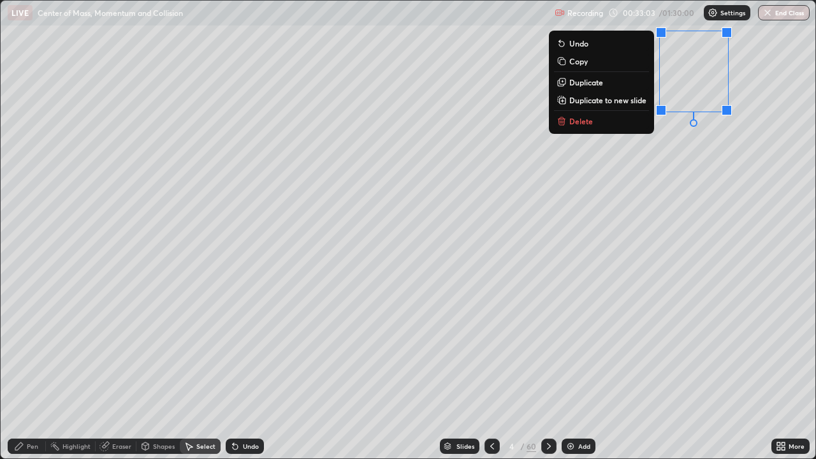
click at [668, 128] on div "0 ° Undo Copy Duplicate Duplicate to new slide Delete" at bounding box center [409, 230] width 816 height 459
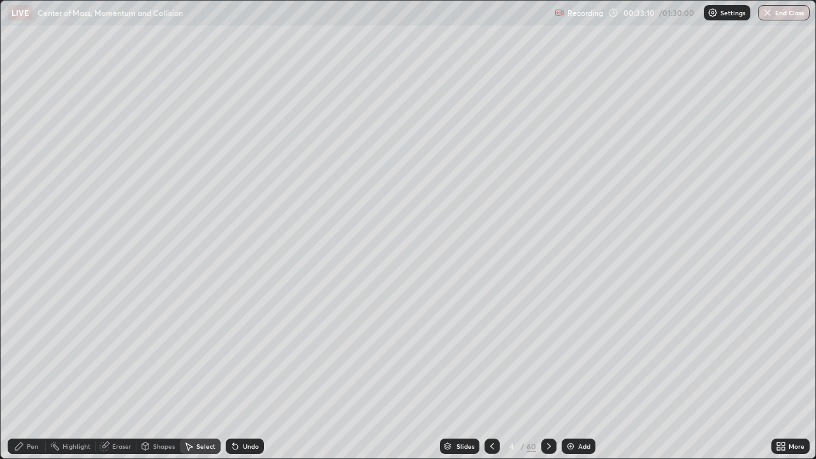
click at [121, 378] on div "Eraser" at bounding box center [121, 446] width 19 height 6
click at [159, 378] on div "Shapes" at bounding box center [164, 446] width 22 height 6
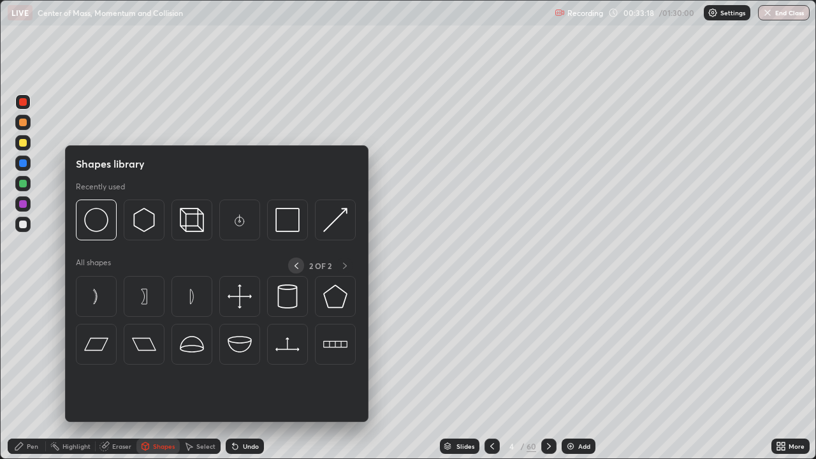
click at [296, 268] on icon at bounding box center [296, 266] width 10 height 10
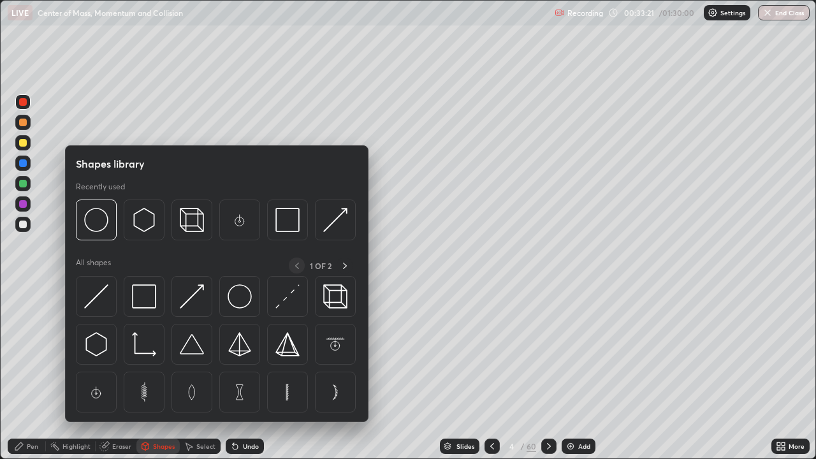
click at [140, 346] on img at bounding box center [144, 344] width 24 height 24
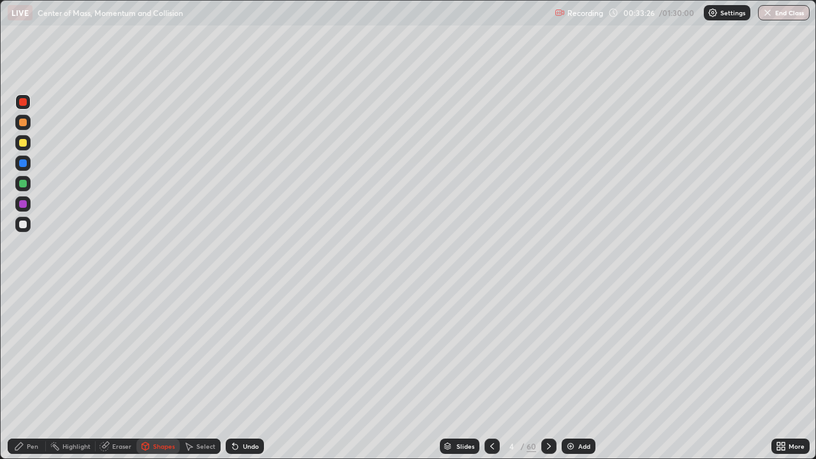
click at [31, 378] on div "Pen" at bounding box center [32, 446] width 11 height 6
click at [22, 291] on div at bounding box center [23, 291] width 3 height 3
click at [117, 378] on div "Eraser" at bounding box center [121, 446] width 19 height 6
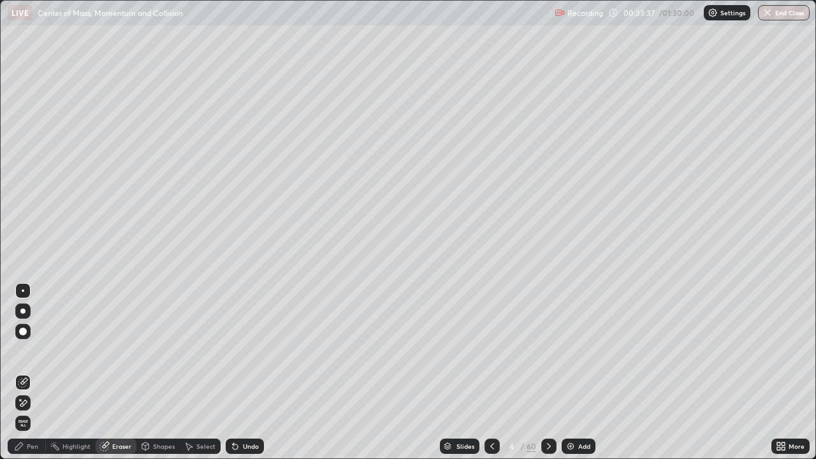
click at [163, 378] on div "Shapes" at bounding box center [164, 446] width 22 height 6
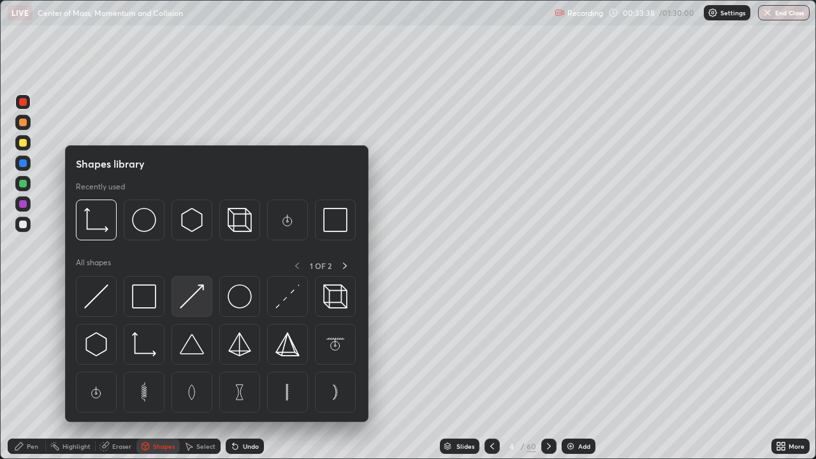
click at [193, 302] on img at bounding box center [192, 296] width 24 height 24
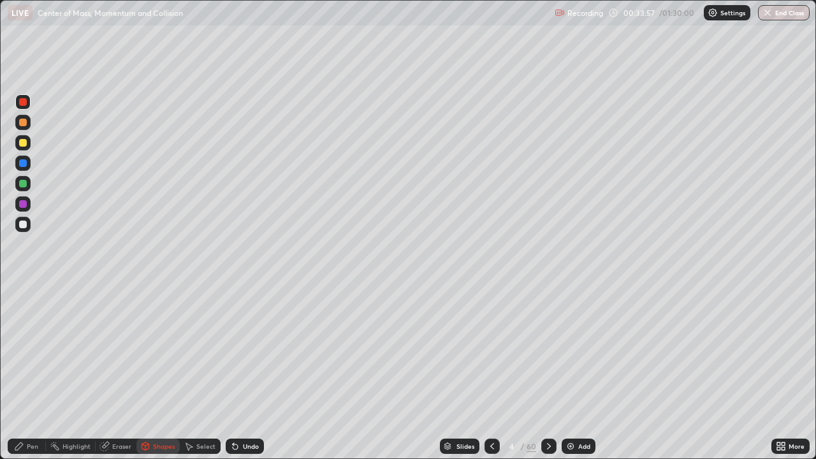
click at [26, 378] on div "Pen" at bounding box center [27, 446] width 38 height 15
click at [196, 378] on div "Select" at bounding box center [205, 446] width 19 height 6
click at [114, 378] on div "Eraser" at bounding box center [121, 446] width 19 height 6
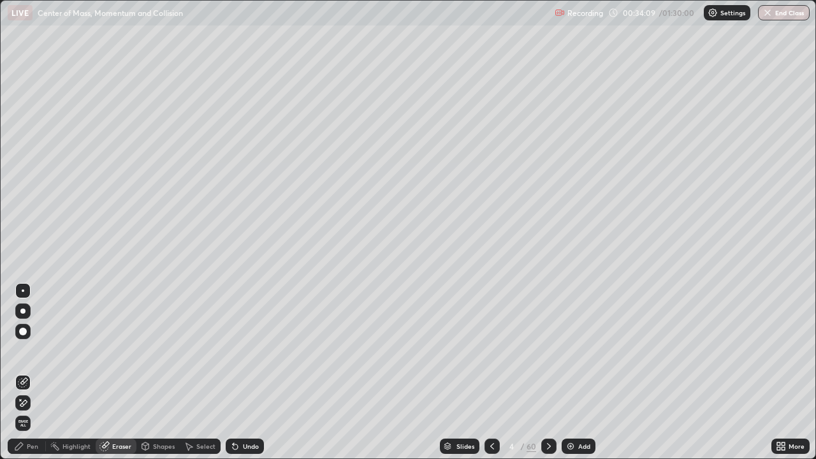
click at [23, 332] on div at bounding box center [23, 332] width 8 height 8
click at [22, 378] on icon at bounding box center [19, 447] width 8 height 8
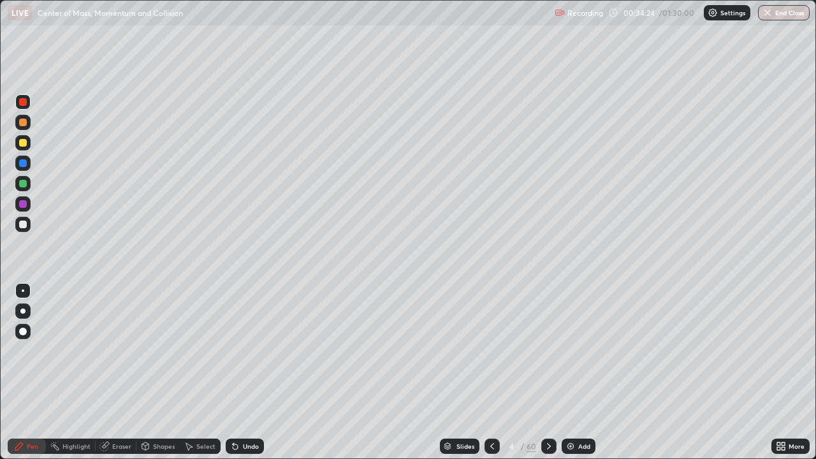
click at [115, 378] on div "Eraser" at bounding box center [121, 446] width 19 height 6
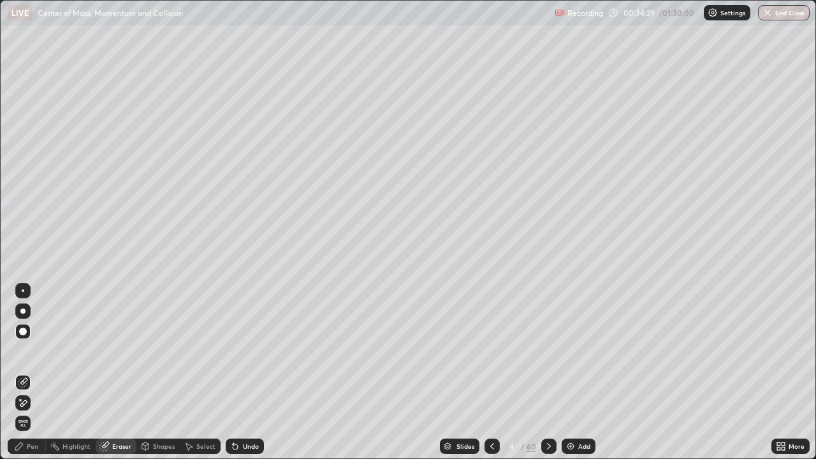
click at [41, 378] on div "Pen" at bounding box center [27, 446] width 38 height 15
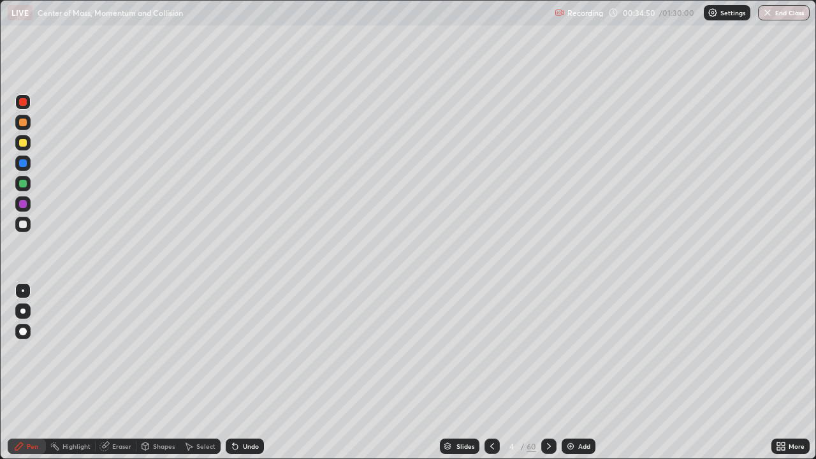
click at [122, 378] on div "Eraser" at bounding box center [116, 446] width 41 height 15
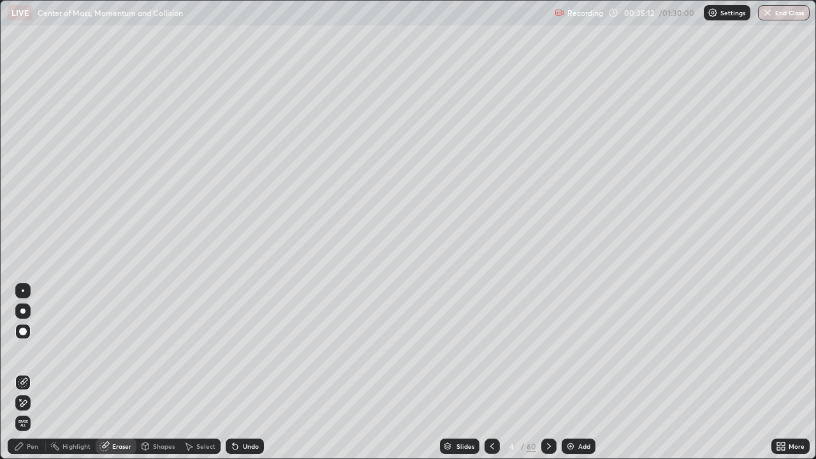
click at [24, 378] on div "Pen" at bounding box center [27, 446] width 38 height 15
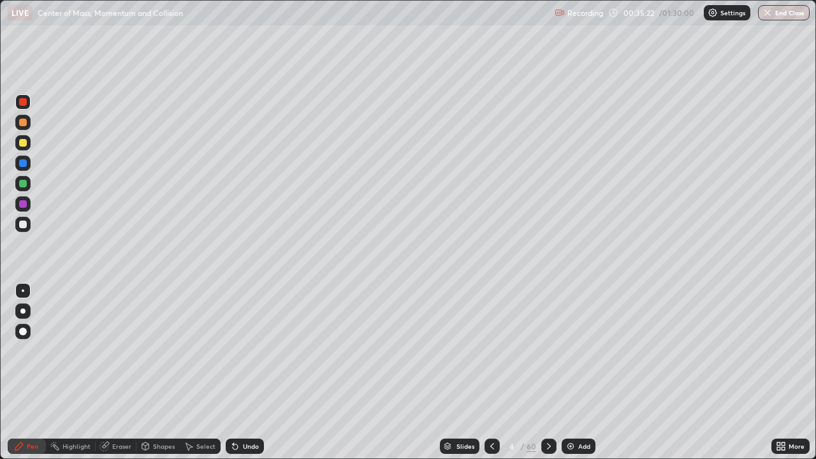
click at [243, 378] on div "Undo" at bounding box center [251, 446] width 16 height 6
click at [244, 378] on div "Undo" at bounding box center [251, 446] width 16 height 6
click at [247, 378] on div "Undo" at bounding box center [251, 446] width 16 height 6
click at [244, 378] on div "Undo" at bounding box center [251, 446] width 16 height 6
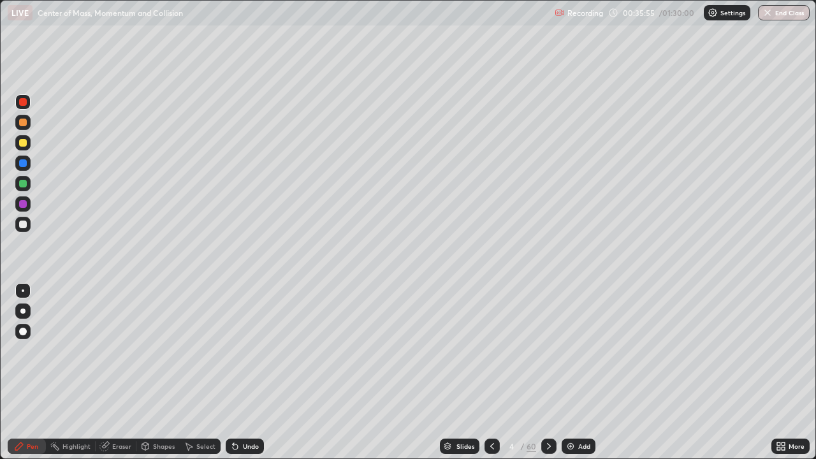
click at [24, 203] on div at bounding box center [23, 204] width 8 height 8
click at [24, 184] on div at bounding box center [23, 184] width 8 height 8
click at [20, 163] on div at bounding box center [23, 163] width 8 height 8
click at [243, 378] on div "Undo" at bounding box center [251, 446] width 16 height 6
click at [236, 378] on icon at bounding box center [235, 447] width 5 height 5
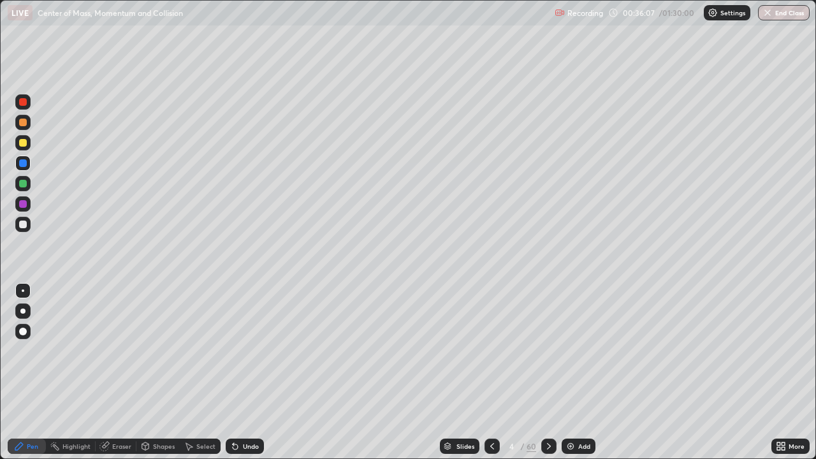
click at [236, 378] on icon at bounding box center [235, 446] width 10 height 10
click at [23, 102] on div at bounding box center [23, 102] width 8 height 8
click at [117, 378] on div "Eraser" at bounding box center [121, 446] width 19 height 6
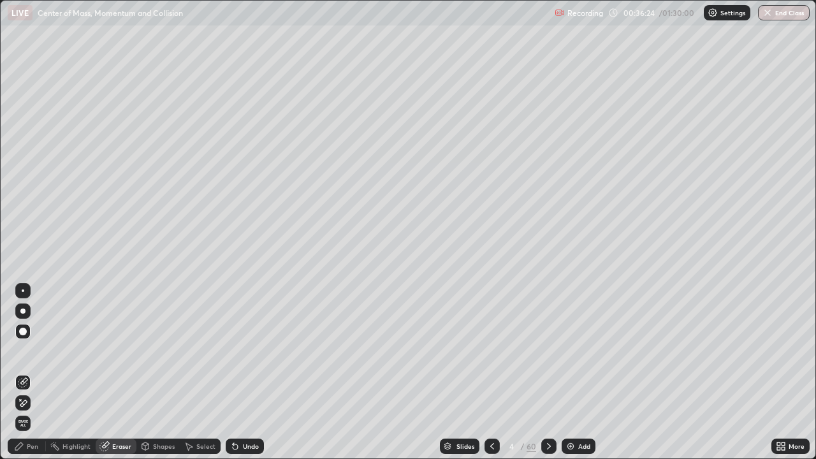
click at [32, 378] on div "Pen" at bounding box center [32, 446] width 11 height 6
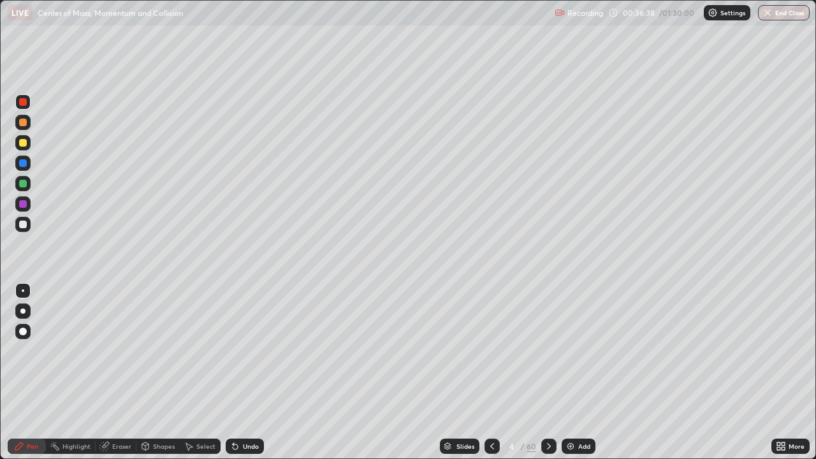
click at [118, 378] on div "Eraser" at bounding box center [121, 446] width 19 height 6
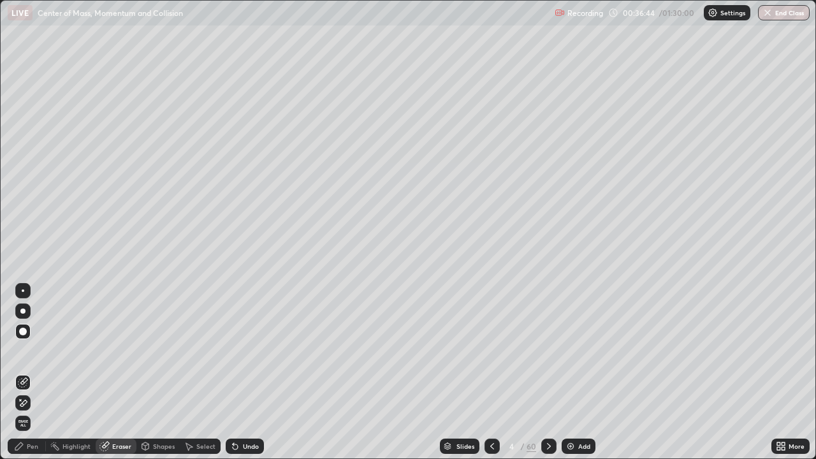
click at [237, 378] on icon at bounding box center [235, 446] width 10 height 10
click at [27, 378] on div "Pen" at bounding box center [32, 446] width 11 height 6
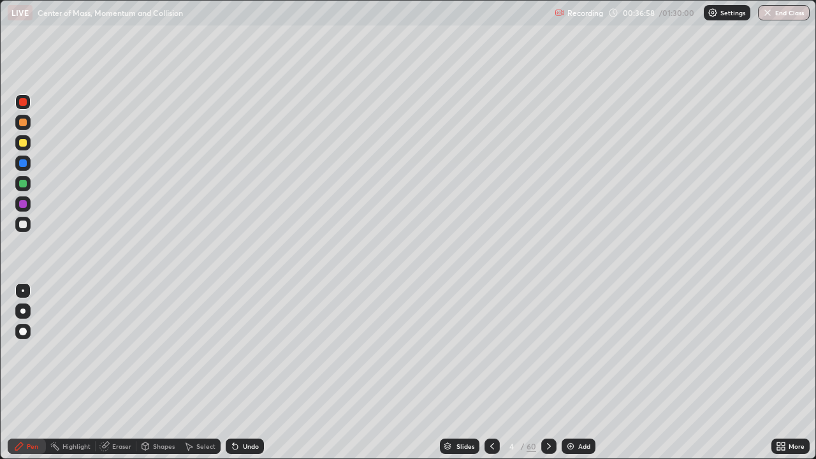
click at [24, 205] on div at bounding box center [23, 204] width 8 height 8
click at [203, 378] on div "Select" at bounding box center [205, 446] width 19 height 6
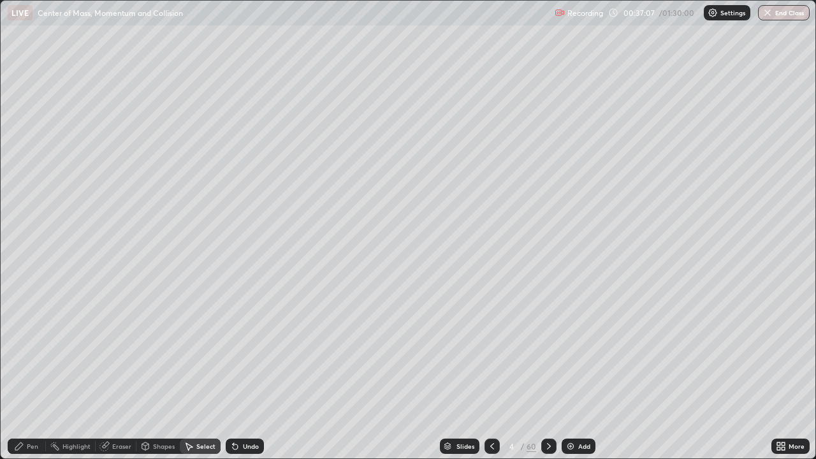
click at [163, 378] on div "Shapes" at bounding box center [164, 446] width 22 height 6
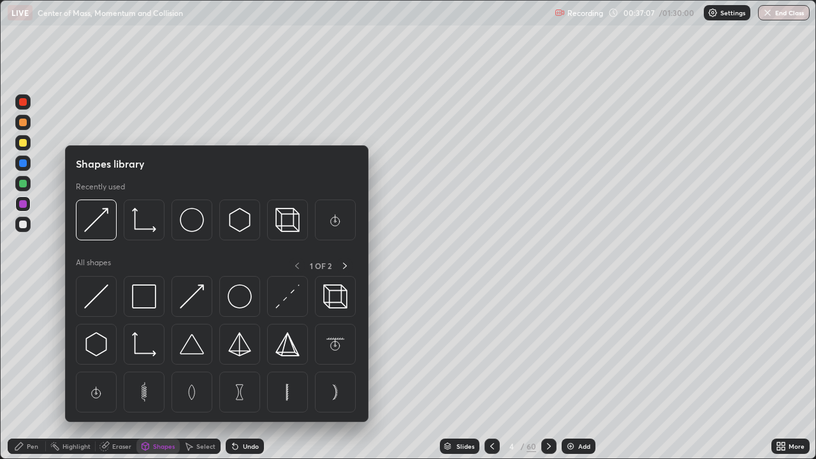
click at [165, 378] on div "Shapes" at bounding box center [164, 446] width 22 height 6
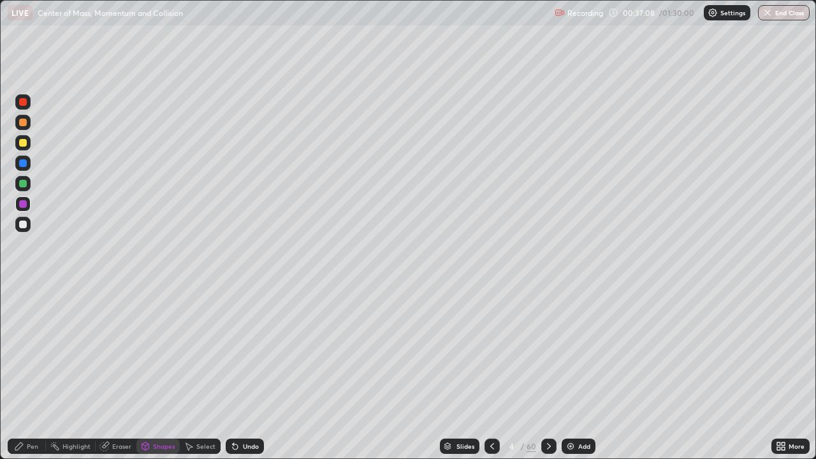
click at [167, 378] on div "Shapes" at bounding box center [164, 446] width 22 height 6
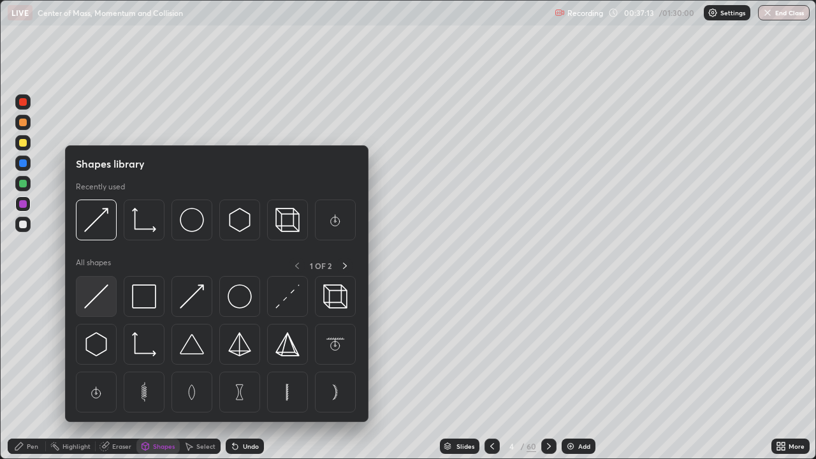
click at [107, 298] on img at bounding box center [96, 296] width 24 height 24
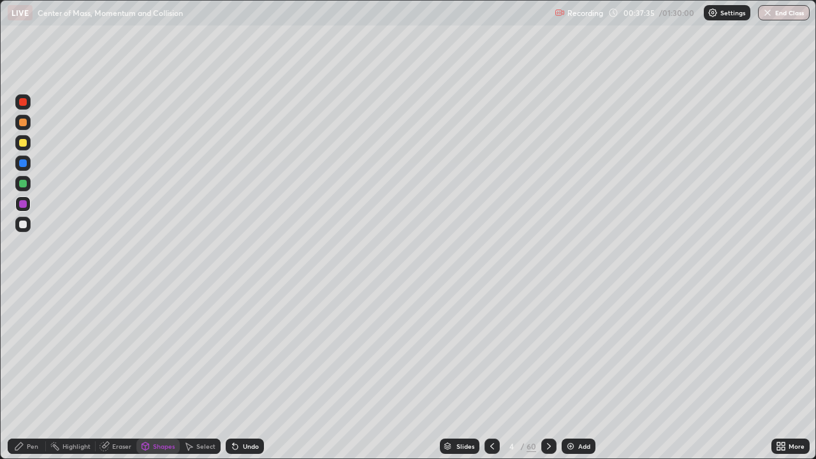
click at [239, 378] on div "Undo" at bounding box center [245, 446] width 38 height 15
click at [239, 378] on icon at bounding box center [235, 446] width 10 height 10
click at [28, 378] on div "Pen" at bounding box center [32, 446] width 11 height 6
click at [200, 378] on div "Select" at bounding box center [205, 446] width 19 height 6
click at [506, 213] on div "0 ° Undo Copy Duplicate Duplicate to new slide Delete" at bounding box center [409, 230] width 816 height 459
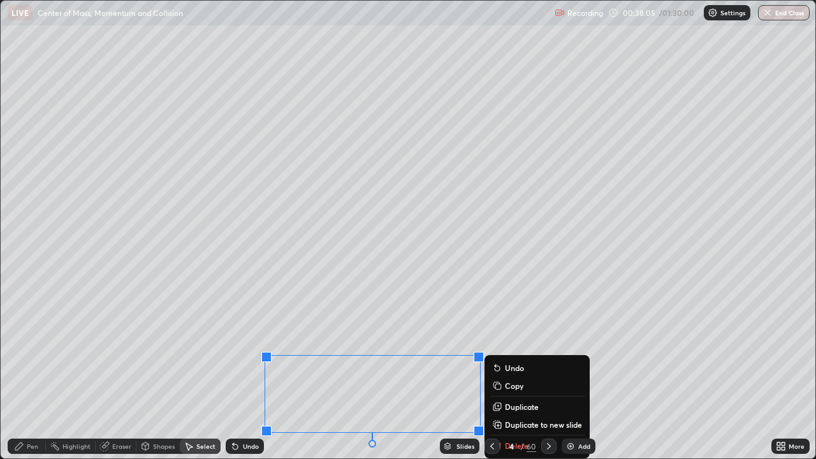
click at [355, 378] on div "Slides 4 / 60 Add" at bounding box center [518, 447] width 508 height 26
click at [423, 316] on div "0 ° Undo Copy Duplicate Duplicate to new slide Delete" at bounding box center [409, 230] width 816 height 459
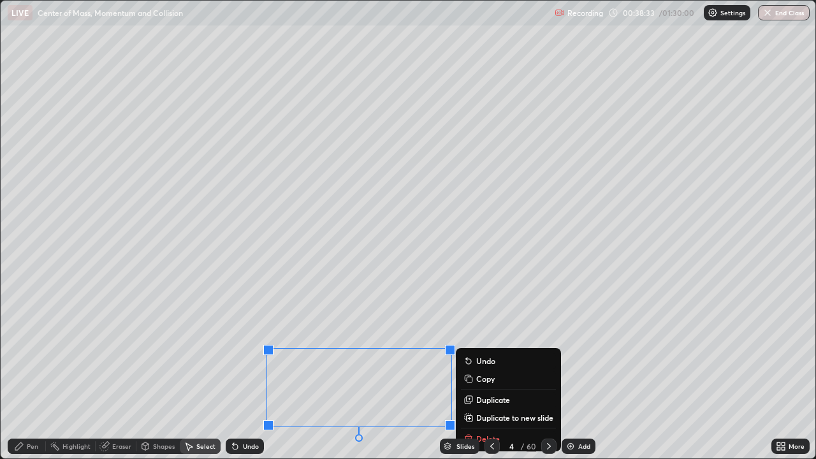
click at [408, 321] on div "0 ° Undo Copy Duplicate Duplicate to new slide Delete" at bounding box center [409, 230] width 816 height 459
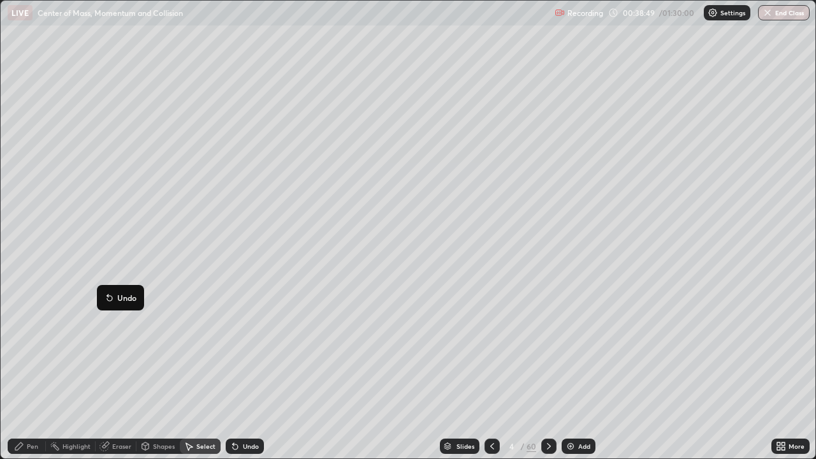
click at [29, 378] on div "Pen" at bounding box center [32, 446] width 11 height 6
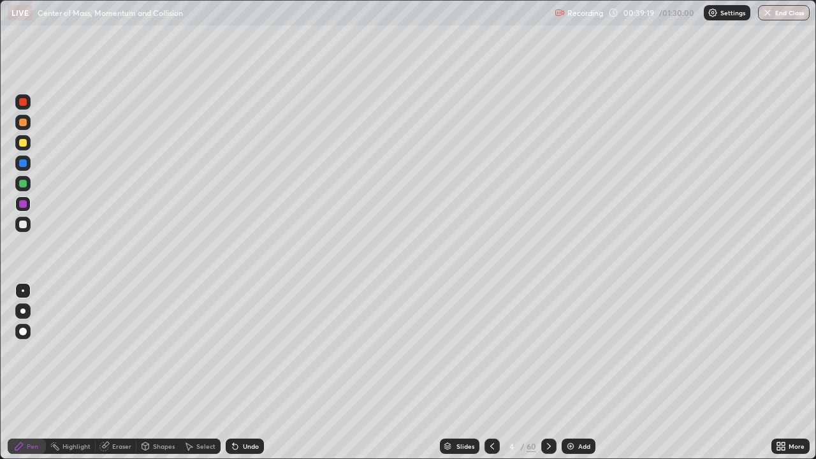
click at [23, 224] on div at bounding box center [23, 225] width 8 height 8
click at [19, 206] on div at bounding box center [23, 204] width 8 height 8
click at [23, 204] on div at bounding box center [23, 204] width 8 height 8
click at [122, 378] on div "Eraser" at bounding box center [121, 446] width 19 height 6
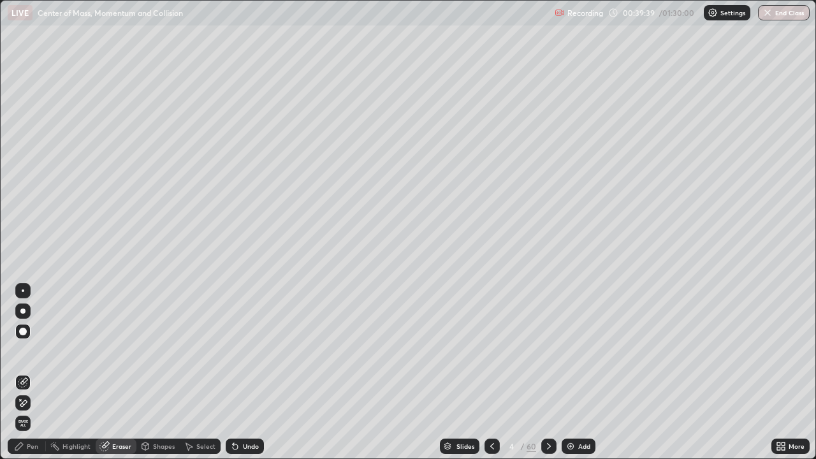
click at [28, 378] on div "Pen" at bounding box center [32, 446] width 11 height 6
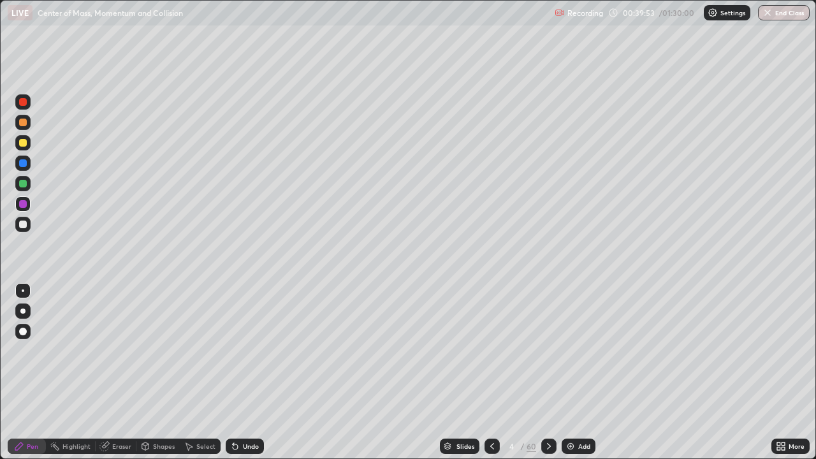
click at [122, 378] on div "Eraser" at bounding box center [121, 446] width 19 height 6
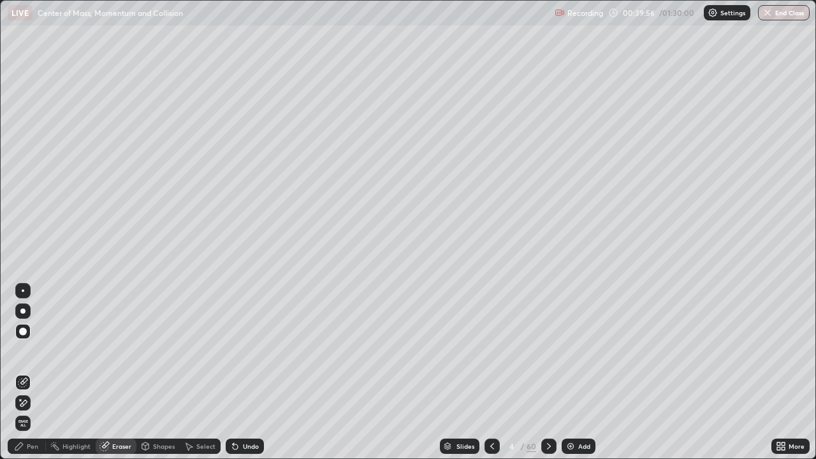
click at [29, 378] on div "Pen" at bounding box center [32, 446] width 11 height 6
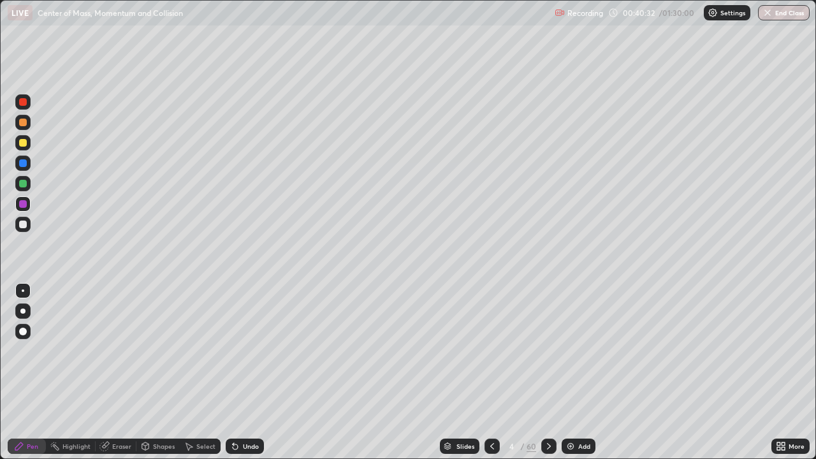
click at [240, 378] on div "Undo" at bounding box center [245, 446] width 38 height 15
click at [233, 378] on icon at bounding box center [235, 447] width 5 height 5
click at [117, 378] on div "Eraser" at bounding box center [121, 446] width 19 height 6
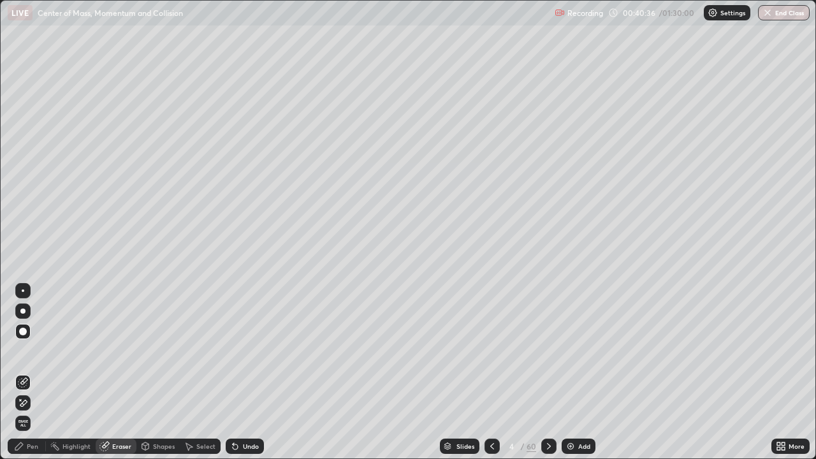
click at [23, 291] on div at bounding box center [23, 291] width 3 height 3
click at [26, 378] on div "Pen" at bounding box center [27, 446] width 38 height 15
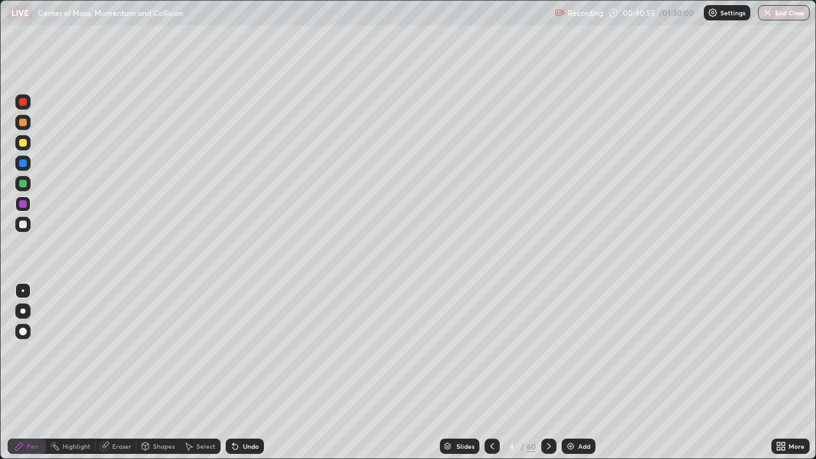
click at [116, 378] on div "Eraser" at bounding box center [116, 446] width 41 height 15
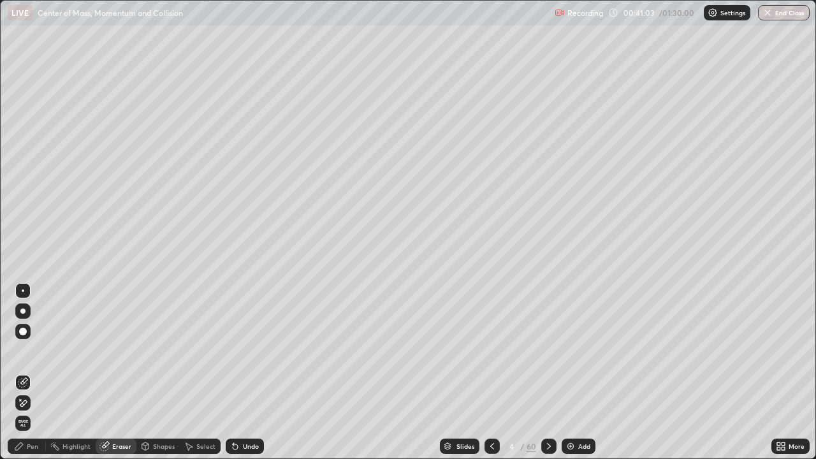
click at [28, 378] on div "Pen" at bounding box center [32, 446] width 11 height 6
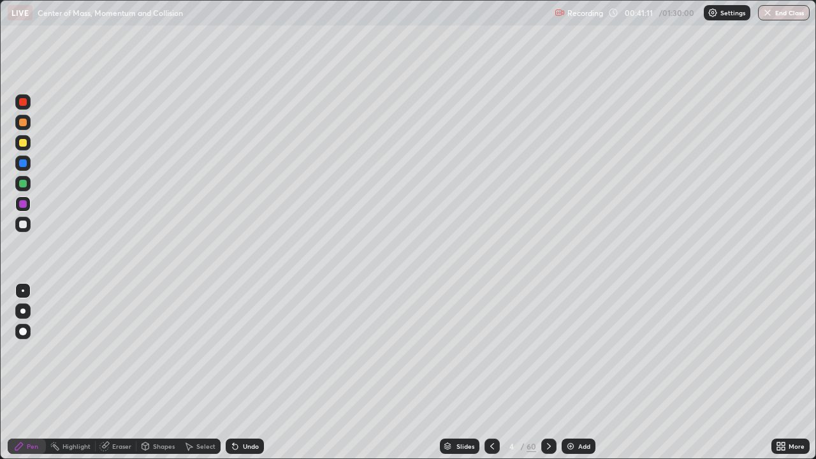
click at [196, 378] on div "Select" at bounding box center [205, 446] width 19 height 6
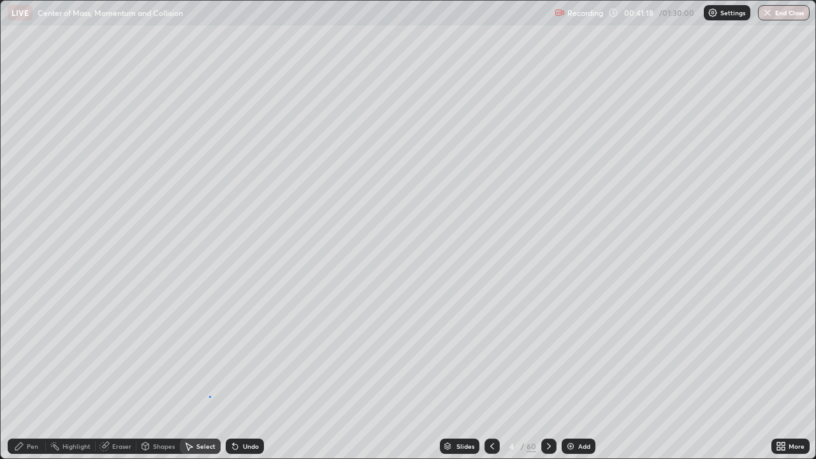
click at [209, 378] on div "0 ° Undo Copy Duplicate Duplicate to new slide Delete" at bounding box center [409, 230] width 816 height 459
click at [33, 378] on div "Pen" at bounding box center [32, 446] width 11 height 6
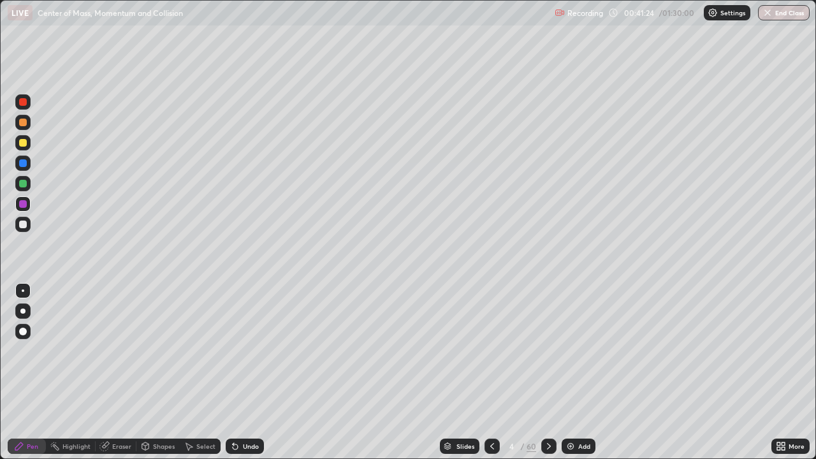
click at [191, 378] on icon at bounding box center [189, 446] width 10 height 10
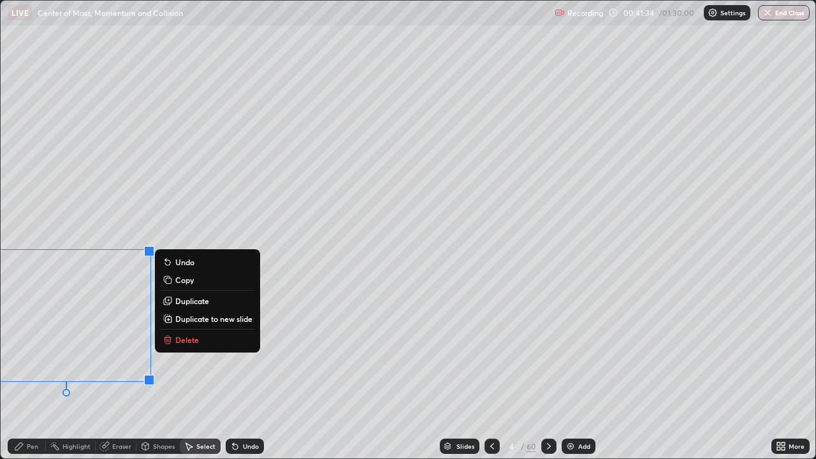
click at [215, 239] on div "0 ° Undo Copy Duplicate Duplicate to new slide Delete" at bounding box center [409, 230] width 816 height 459
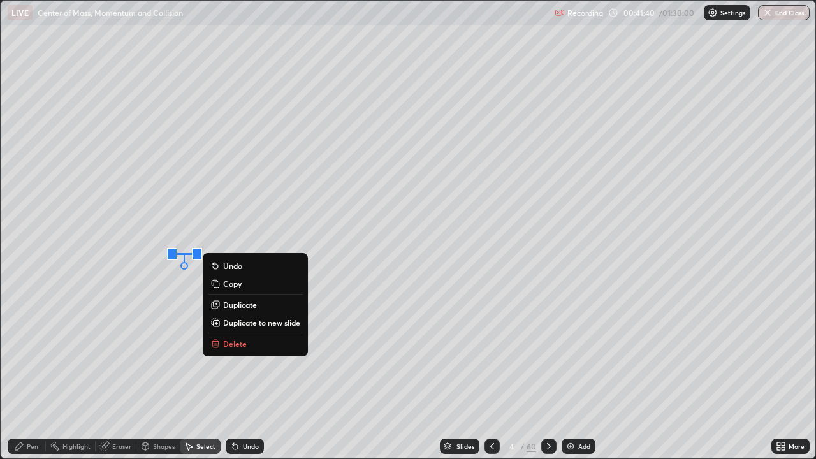
click at [165, 328] on div "0 ° Undo Copy Duplicate Duplicate to new slide Delete" at bounding box center [409, 230] width 816 height 459
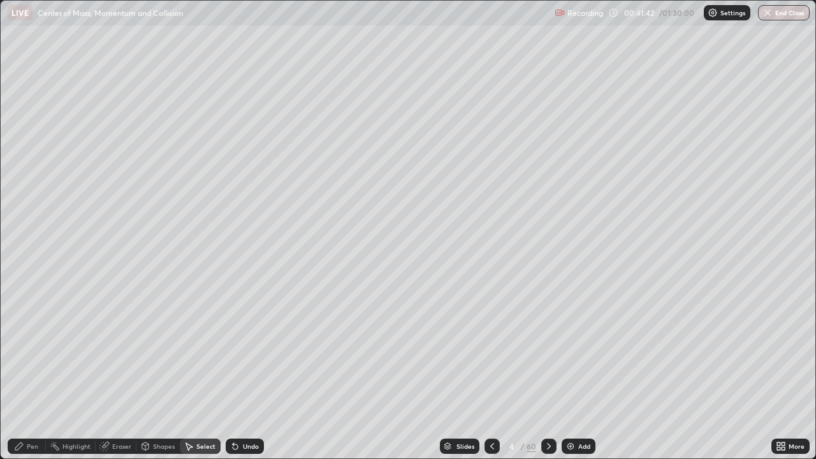
click at [30, 378] on div "Pen" at bounding box center [32, 446] width 11 height 6
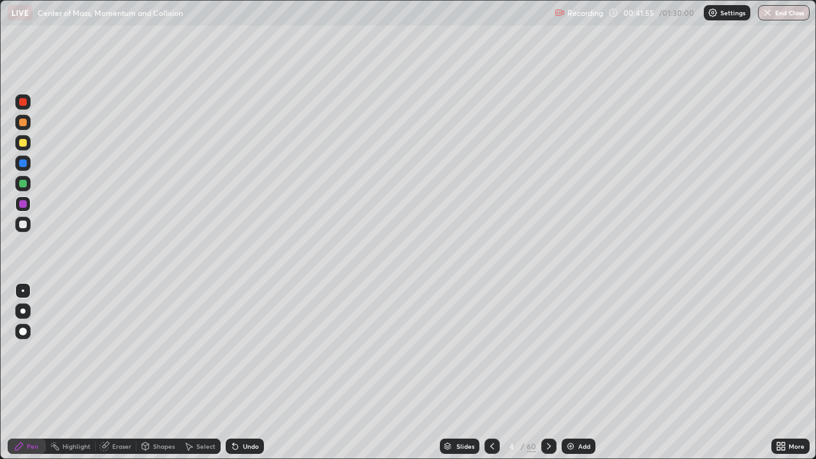
click at [247, 378] on div "Undo" at bounding box center [245, 446] width 38 height 15
click at [236, 378] on icon at bounding box center [235, 446] width 10 height 10
click at [239, 378] on div "Undo" at bounding box center [245, 446] width 38 height 15
click at [243, 378] on div "Undo" at bounding box center [251, 446] width 16 height 6
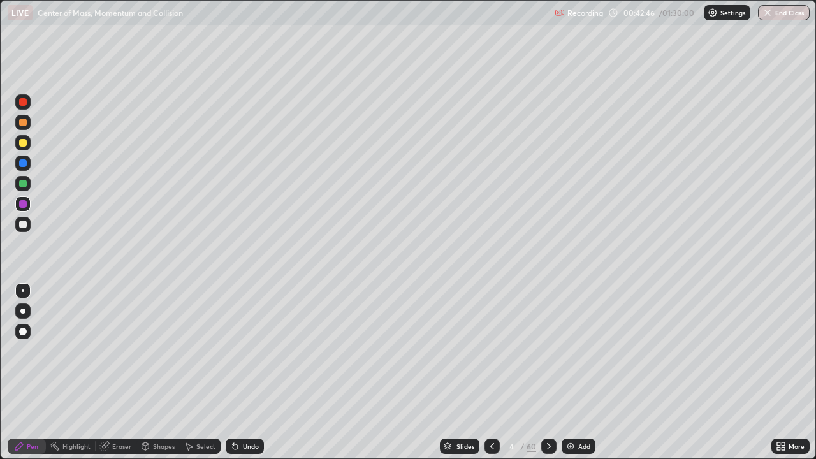
click at [113, 378] on div "Eraser" at bounding box center [121, 446] width 19 height 6
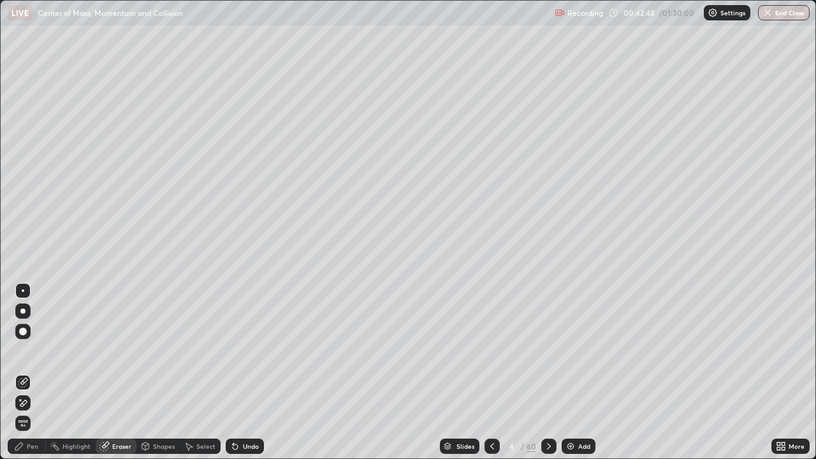
click at [28, 378] on div "Pen" at bounding box center [32, 446] width 11 height 6
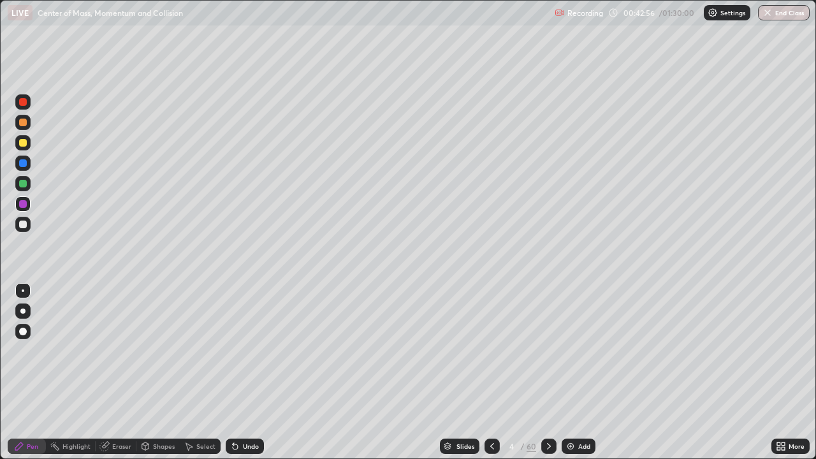
click at [31, 378] on div "Pen" at bounding box center [27, 446] width 38 height 15
click at [23, 103] on div at bounding box center [23, 102] width 8 height 8
click at [247, 378] on div "Undo" at bounding box center [251, 446] width 16 height 6
click at [245, 378] on div "Undo" at bounding box center [251, 446] width 16 height 6
click at [233, 378] on icon at bounding box center [233, 443] width 1 height 1
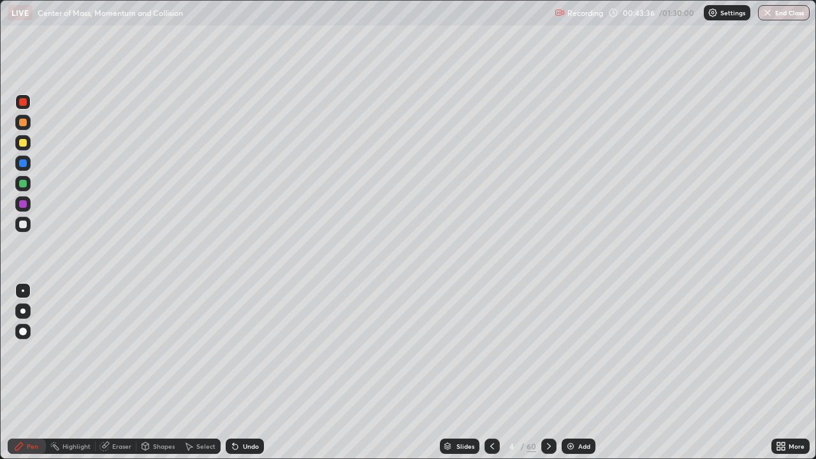
click at [233, 378] on icon at bounding box center [233, 443] width 1 height 1
click at [238, 378] on icon at bounding box center [235, 446] width 10 height 10
click at [239, 378] on div "Undo" at bounding box center [245, 446] width 38 height 15
click at [240, 378] on div "Undo" at bounding box center [245, 446] width 38 height 15
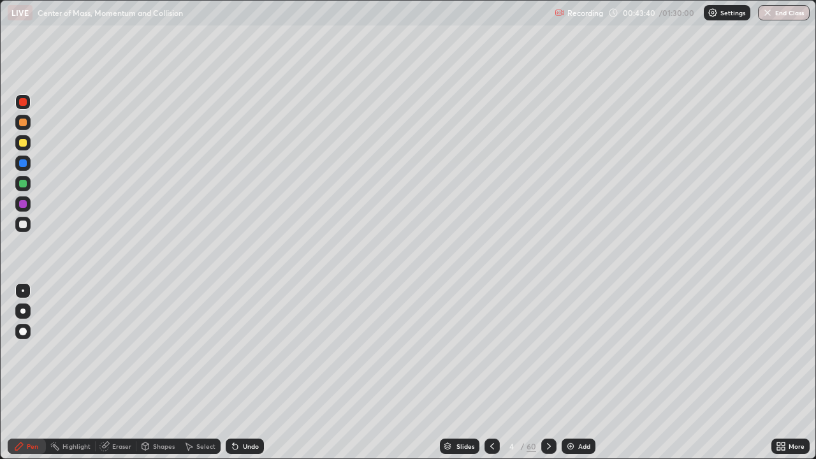
click at [114, 378] on div "Eraser" at bounding box center [121, 446] width 19 height 6
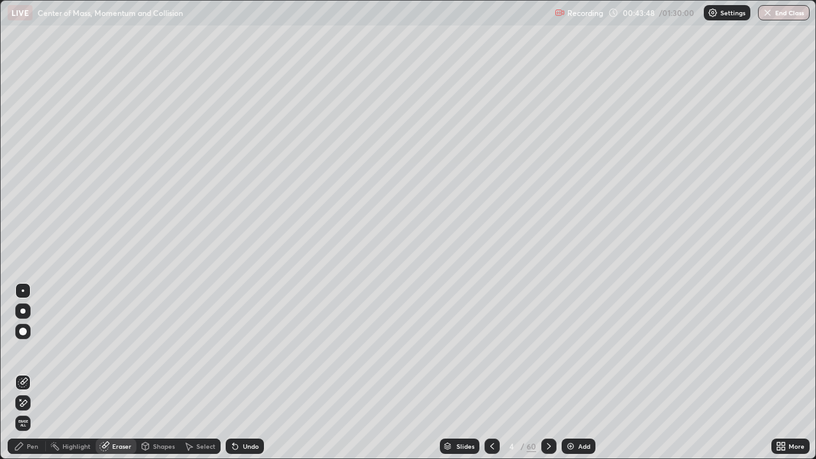
click at [35, 378] on div "Pen" at bounding box center [27, 446] width 38 height 15
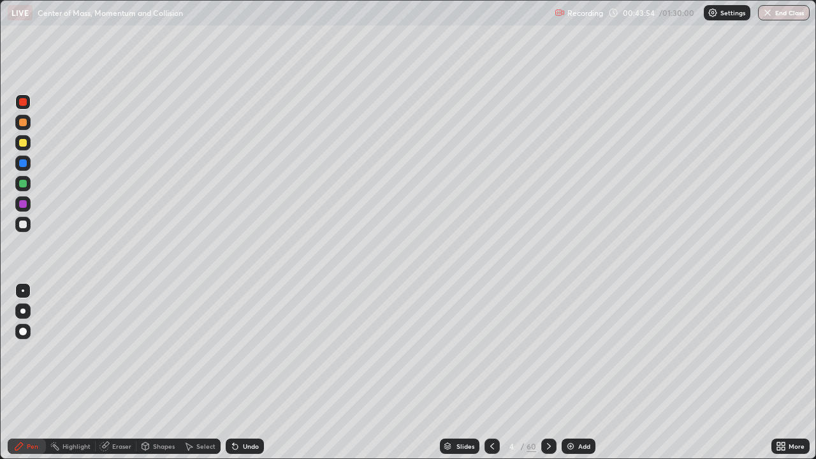
click at [233, 378] on icon at bounding box center [233, 443] width 1 height 1
click at [119, 378] on div "Eraser" at bounding box center [121, 446] width 19 height 6
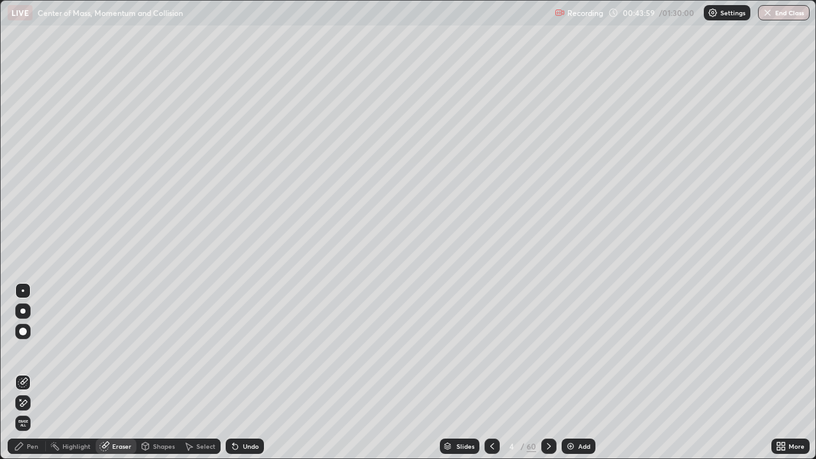
click at [21, 378] on icon at bounding box center [19, 446] width 10 height 10
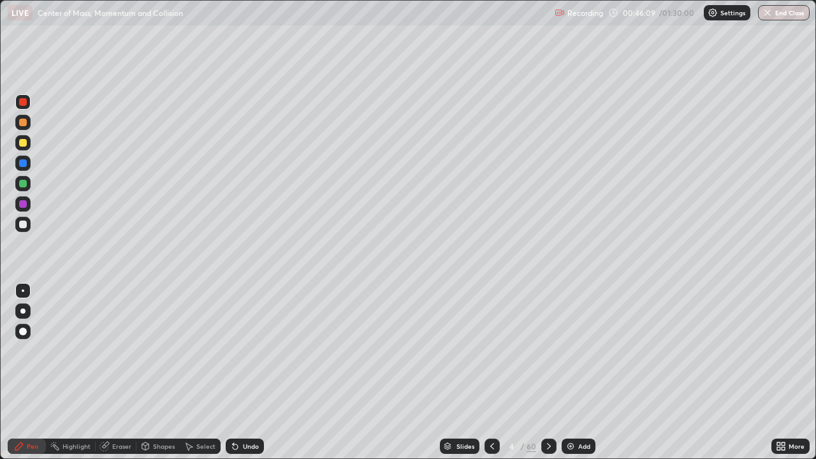
click at [116, 378] on div "Eraser" at bounding box center [116, 446] width 41 height 15
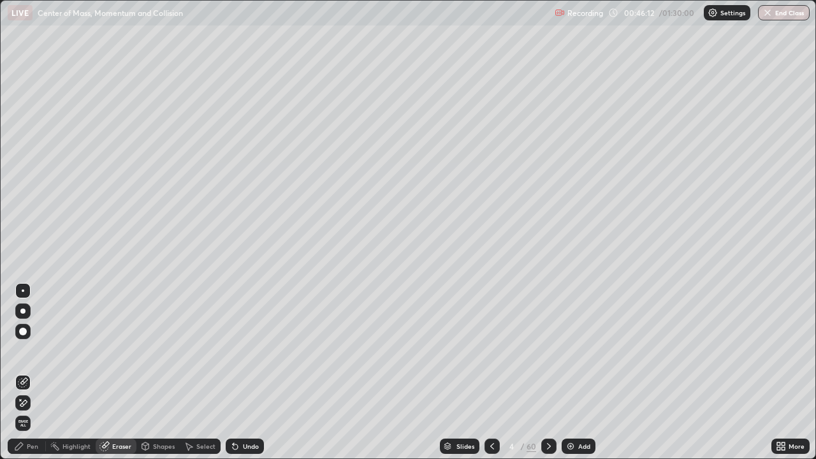
click at [28, 378] on div "Pen" at bounding box center [32, 446] width 11 height 6
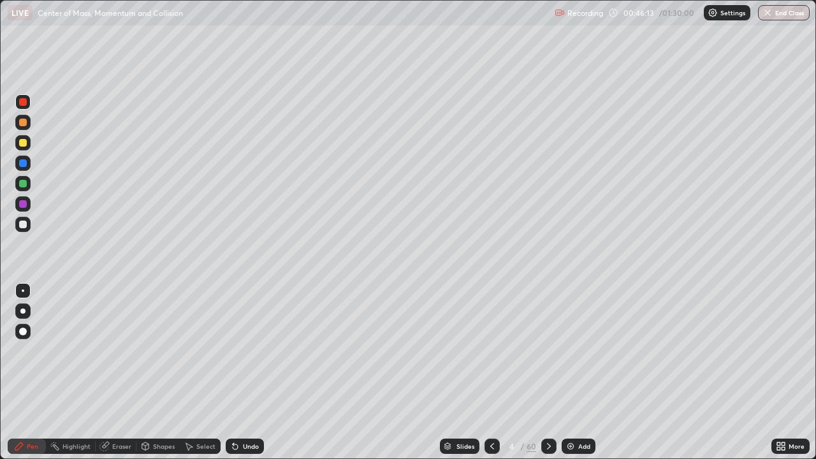
click at [26, 145] on div at bounding box center [22, 142] width 15 height 15
click at [119, 378] on div "Eraser" at bounding box center [121, 446] width 19 height 6
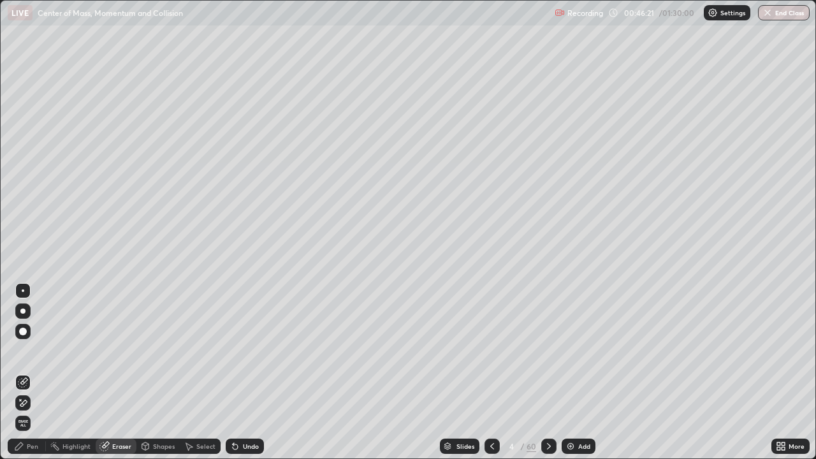
click at [28, 378] on div "Pen" at bounding box center [32, 446] width 11 height 6
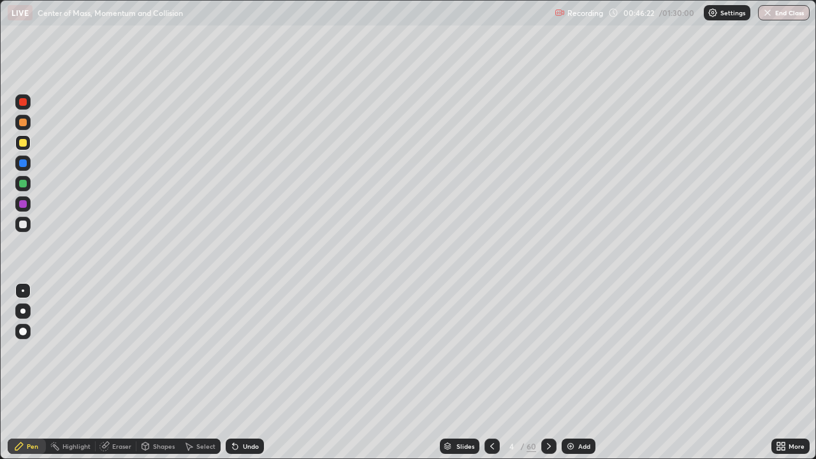
click at [26, 333] on div at bounding box center [23, 332] width 8 height 8
click at [790, 378] on div "More" at bounding box center [797, 446] width 16 height 6
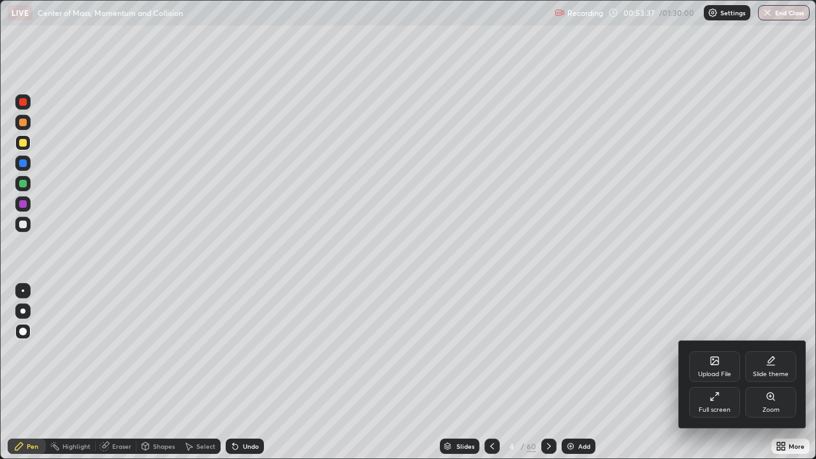
click at [711, 378] on icon at bounding box center [715, 397] width 10 height 10
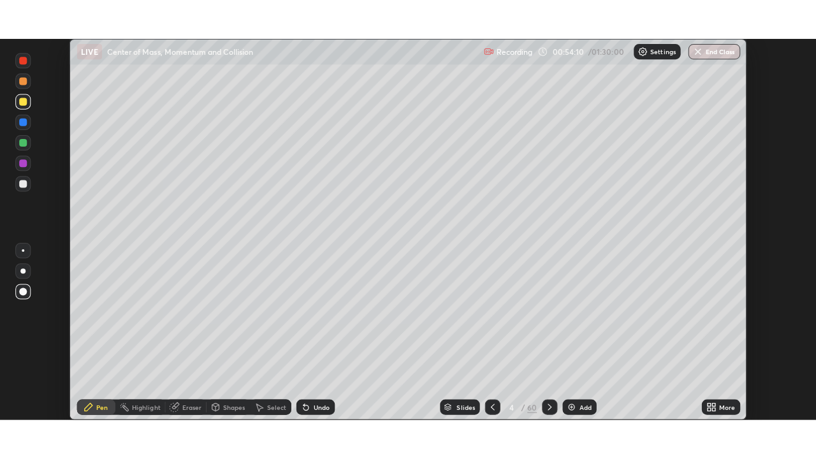
scroll to position [63395, 62963]
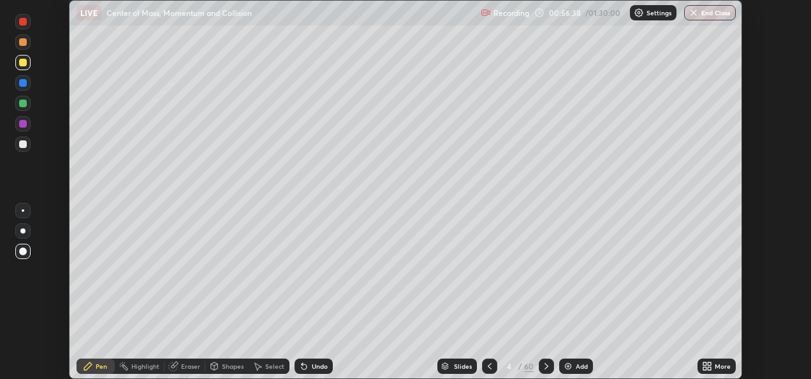
click at [709, 364] on icon at bounding box center [709, 363] width 3 height 3
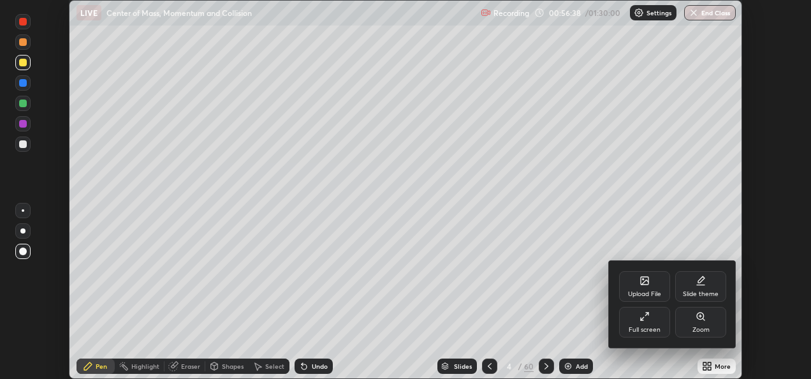
click at [650, 321] on div "Full screen" at bounding box center [644, 322] width 51 height 31
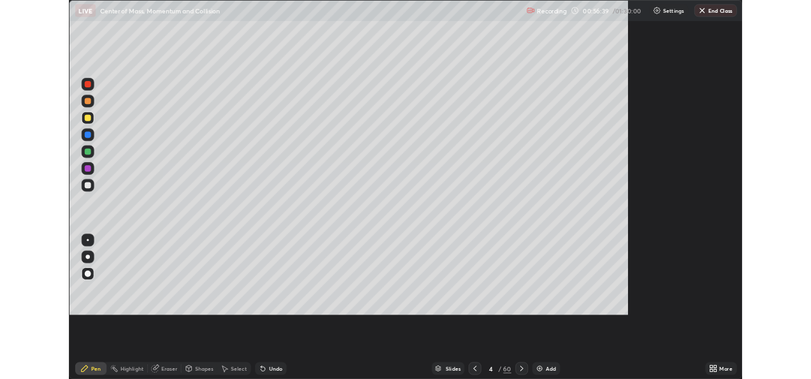
scroll to position [459, 816]
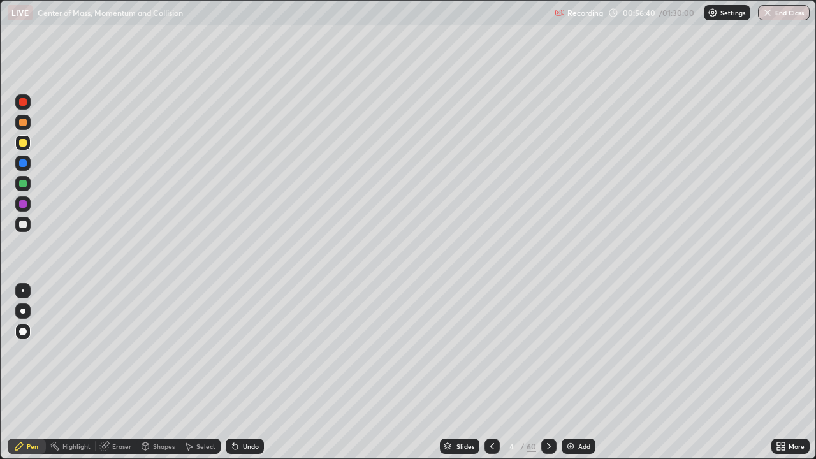
click at [783, 378] on icon at bounding box center [783, 448] width 3 height 3
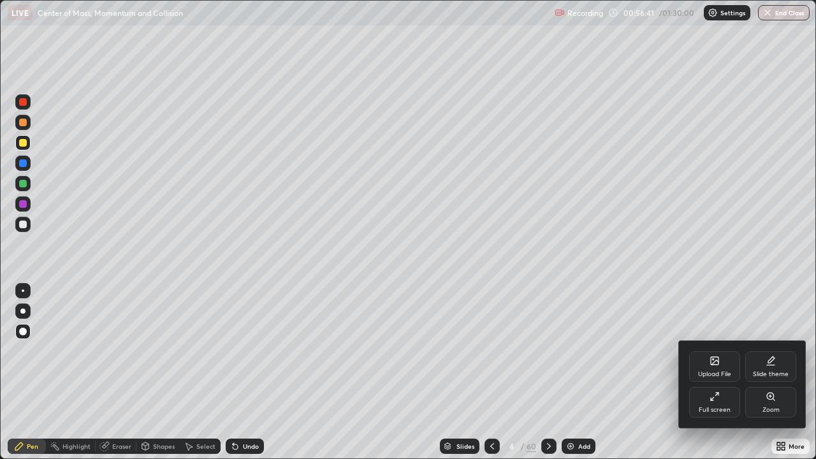
click at [710, 378] on icon at bounding box center [715, 397] width 10 height 10
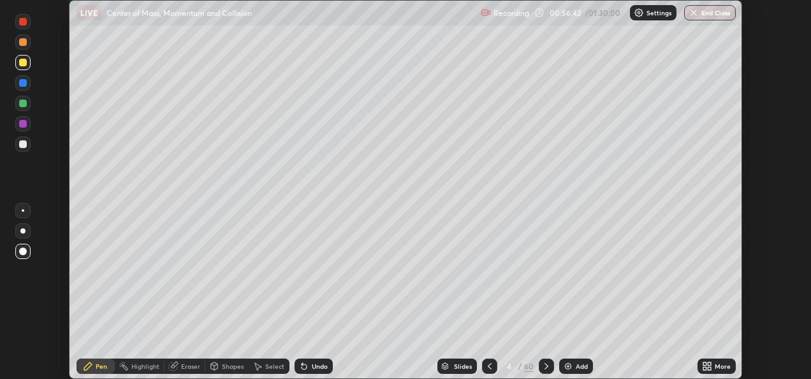
scroll to position [63395, 62963]
click at [706, 14] on button "End Class" at bounding box center [711, 12] width 50 height 15
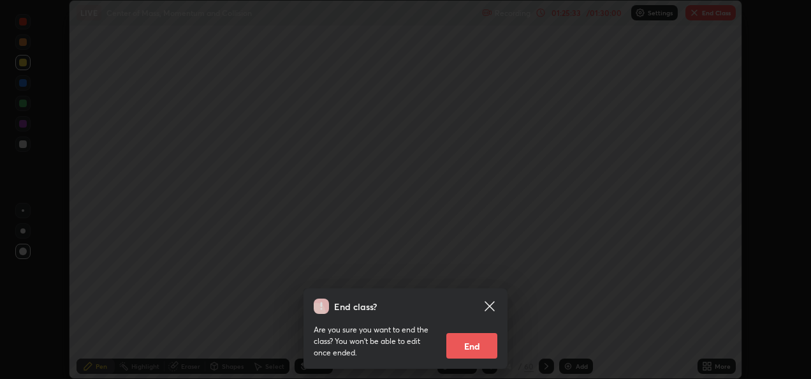
click at [455, 353] on button "End" at bounding box center [471, 346] width 51 height 26
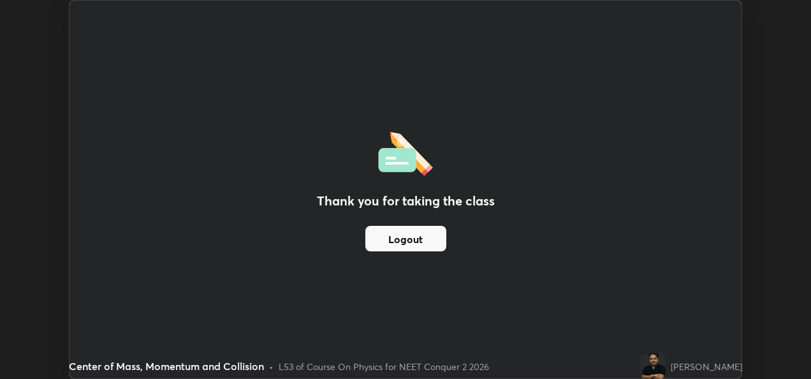
click at [427, 237] on button "Logout" at bounding box center [405, 239] width 81 height 26
